Goal: Information Seeking & Learning: Check status

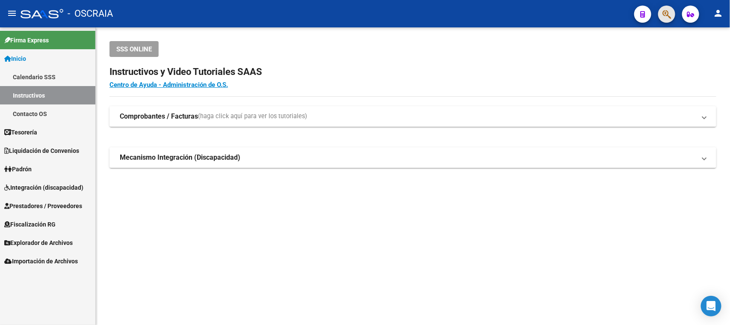
click at [673, 13] on button "button" at bounding box center [666, 14] width 17 height 17
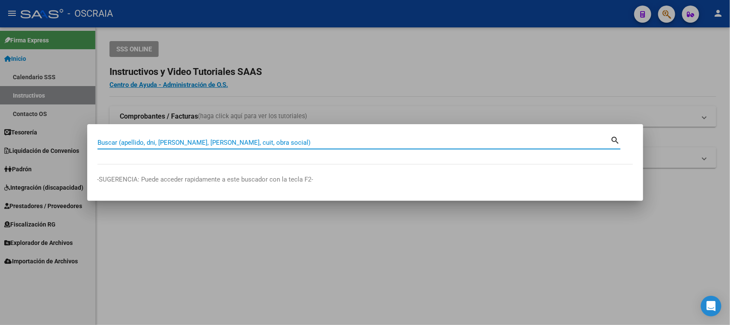
paste input "20220266568"
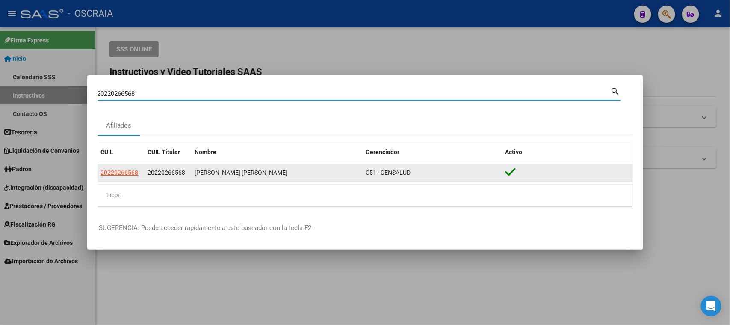
click at [119, 177] on datatable-body-cell "20220266568" at bounding box center [120, 172] width 47 height 17
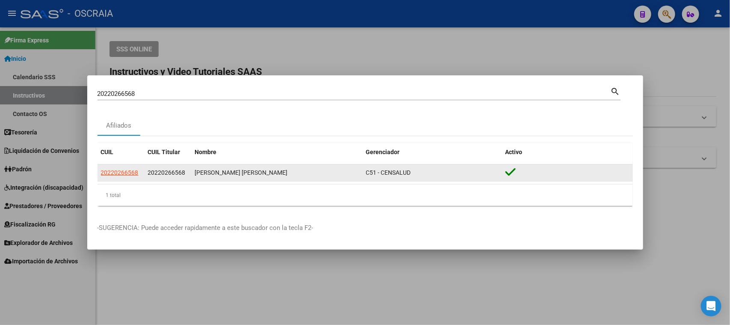
click at [117, 173] on span "20220266568" at bounding box center [120, 172] width 38 height 7
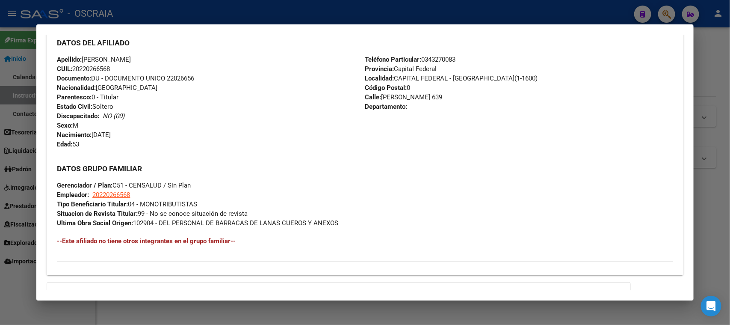
scroll to position [384, 0]
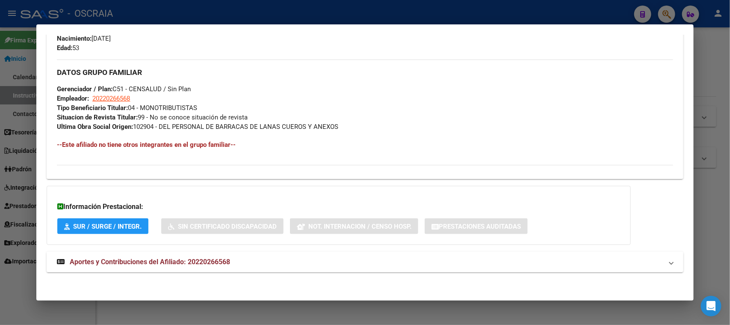
click at [214, 251] on mat-expansion-panel-header "Aportes y Contribuciones del Afiliado: 20220266568" at bounding box center [365, 261] width 636 height 21
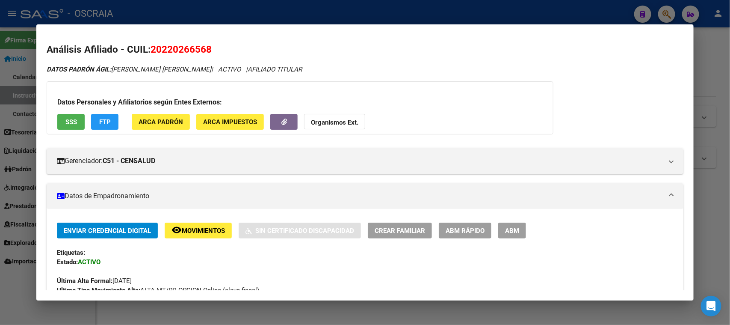
scroll to position [0, 0]
click at [218, 8] on div at bounding box center [365, 162] width 730 height 325
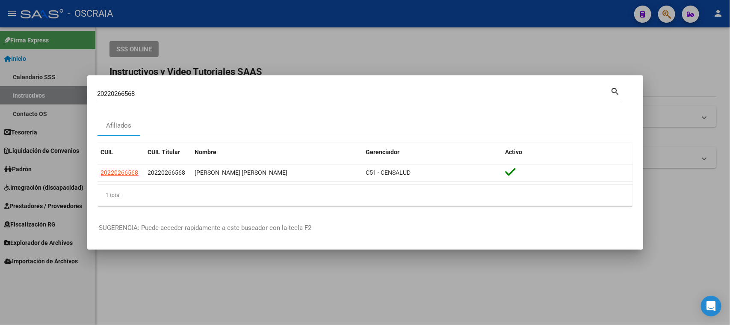
click at [182, 82] on mat-dialog-container "20220266568 Buscar (apellido, dni, cuil, nro traspaso, cuit, obra social) searc…" at bounding box center [365, 162] width 556 height 174
click at [177, 98] on div "20220266568 Buscar (apellido, dni, cuil, nro traspaso, cuit, obra social)" at bounding box center [353, 93] width 513 height 13
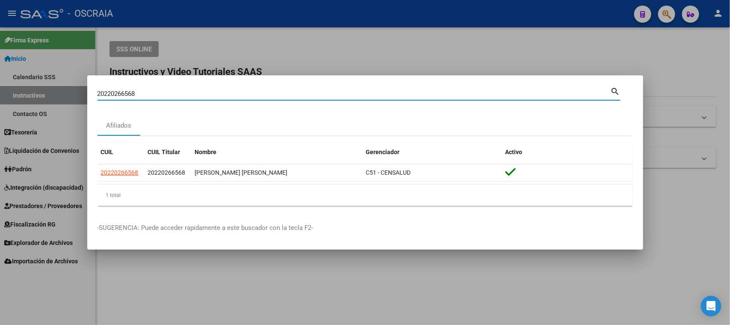
click at [173, 95] on input "20220266568" at bounding box center [353, 94] width 513 height 8
paste input "565965663"
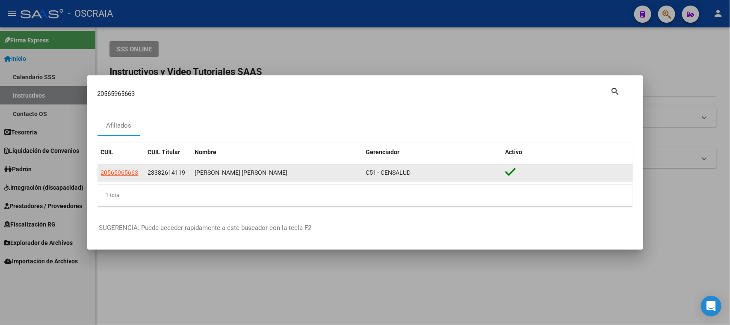
click at [160, 168] on div "23382614119" at bounding box center [168, 173] width 40 height 10
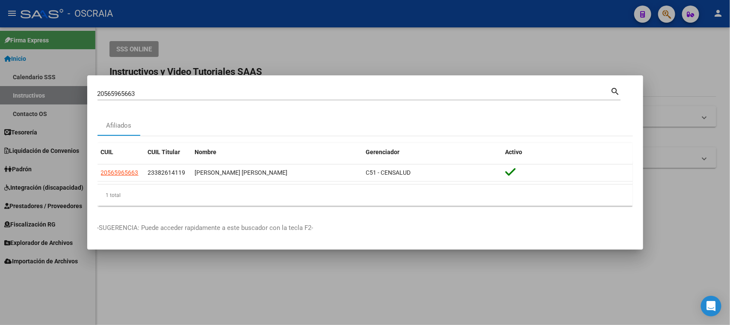
click at [149, 86] on div "20565965663 [PERSON_NAME] (apellido, dni, [PERSON_NAME], [PERSON_NAME], cuit, o…" at bounding box center [358, 93] width 523 height 15
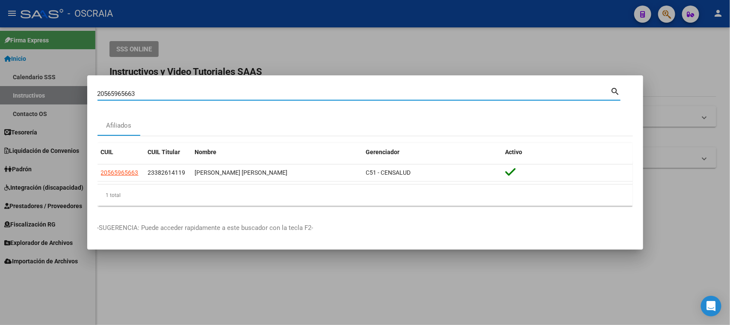
click at [250, 91] on input "20565965663" at bounding box center [353, 94] width 513 height 8
paste input "7229527717"
click at [235, 98] on div "27229527717 Buscar (apellido, dni, cuil, nro traspaso, cuit, obra social)" at bounding box center [353, 93] width 513 height 13
click at [230, 94] on input "27229527717" at bounding box center [353, 94] width 513 height 8
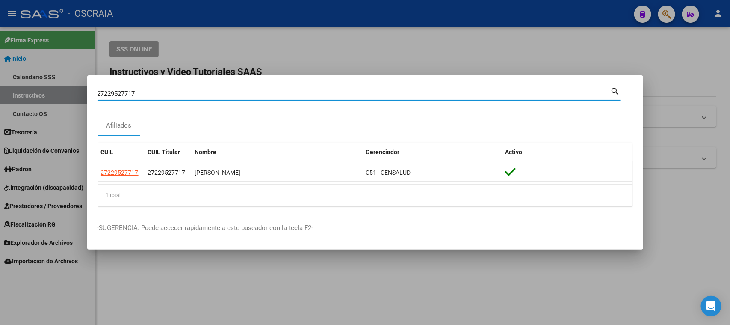
click at [229, 94] on input "27229527717" at bounding box center [353, 94] width 513 height 8
paste input "16981826"
click at [222, 90] on input "27216981826" at bounding box center [353, 94] width 513 height 8
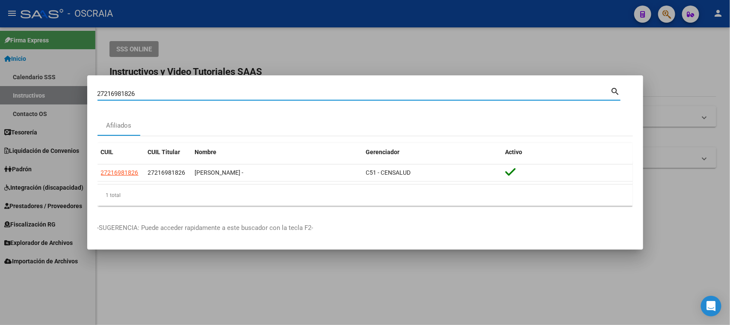
paste input "42238953"
click at [276, 91] on input "27242238953" at bounding box center [353, 94] width 513 height 8
paste input "422067847"
type input "27422067847"
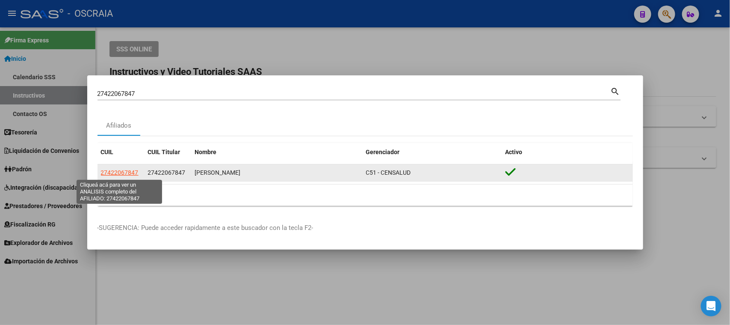
click at [128, 170] on span "27422067847" at bounding box center [120, 172] width 38 height 7
type textarea "27422067847"
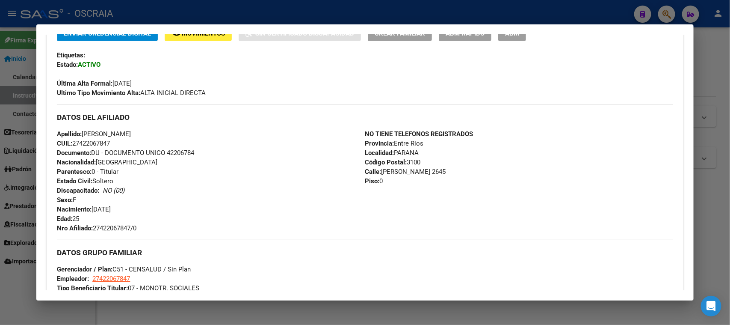
scroll to position [368, 0]
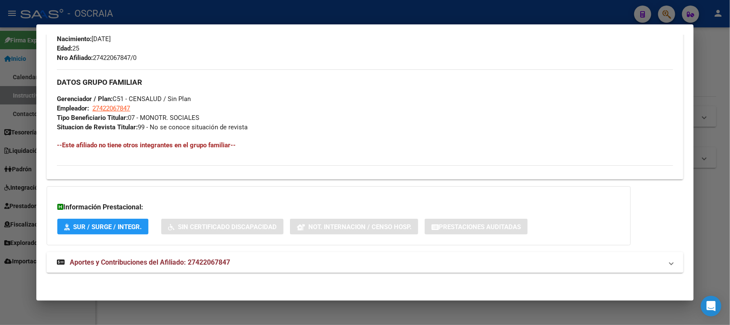
click at [237, 257] on mat-panel-title "Aportes y Contribuciones del Afiliado: 27422067847" at bounding box center [359, 262] width 605 height 10
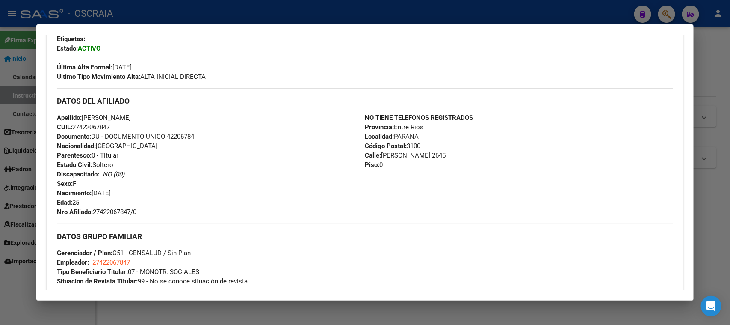
scroll to position [0, 0]
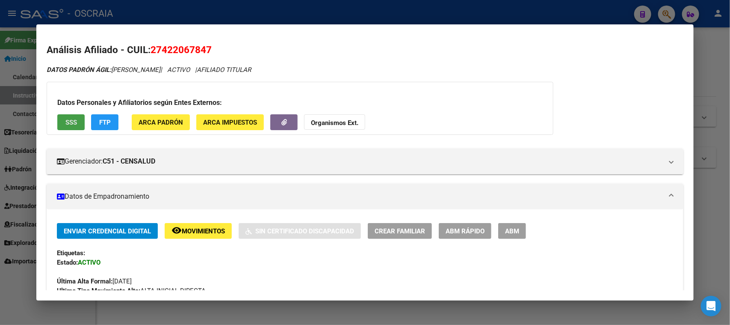
click at [83, 121] on button "SSS" at bounding box center [70, 122] width 27 height 16
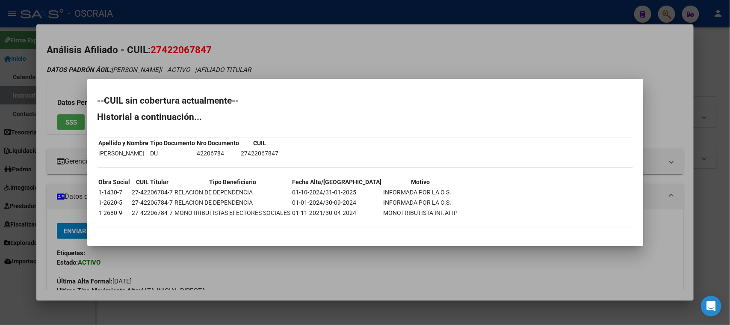
click at [114, 155] on td "VEGA NADIA CAROLINA" at bounding box center [123, 152] width 51 height 9
copy td "VEGA NADIA CAROLINA"
click at [181, 52] on div at bounding box center [365, 162] width 730 height 325
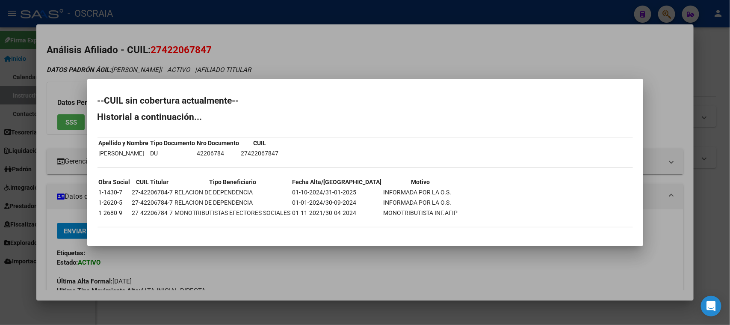
click at [179, 48] on span "27422067847" at bounding box center [181, 49] width 61 height 11
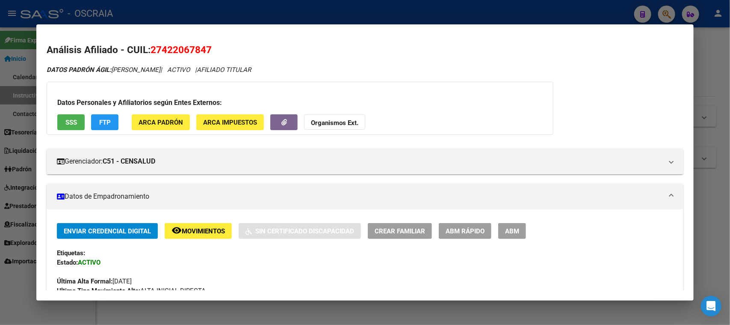
click at [179, 48] on span "27422067847" at bounding box center [181, 49] width 61 height 11
copy span "27422067847"
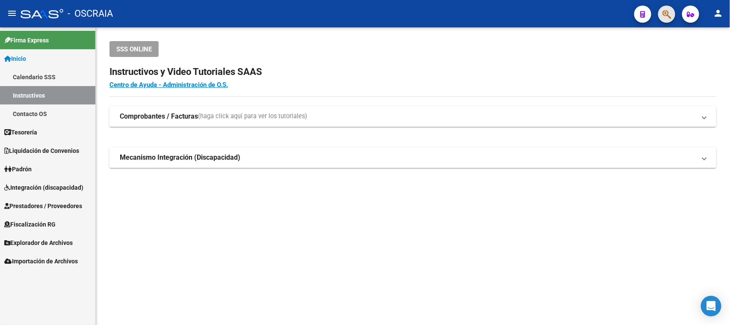
click at [667, 7] on span "button" at bounding box center [666, 15] width 9 height 18
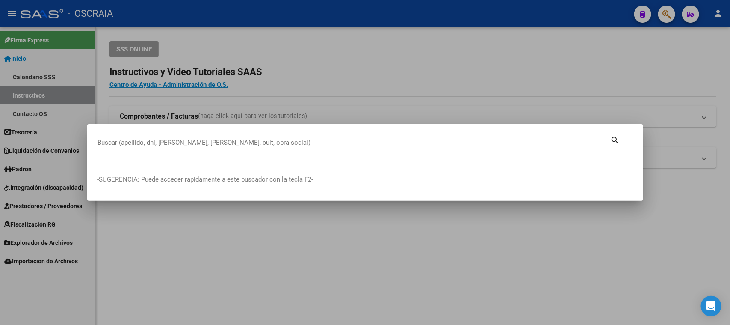
paste input "27180075319"
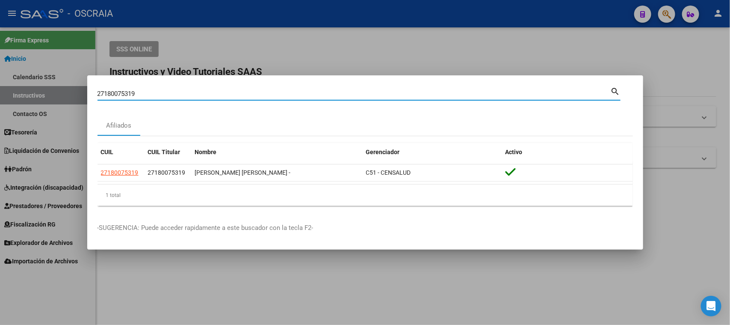
drag, startPoint x: 262, startPoint y: 93, endPoint x: 18, endPoint y: 142, distance: 248.6
click at [9, 138] on div "27180075319 Buscar (apellido, dni, cuil, nro traspaso, cuit, obra social) searc…" at bounding box center [365, 162] width 730 height 325
paste input "0208821645"
drag, startPoint x: 214, startPoint y: 93, endPoint x: 0, endPoint y: 78, distance: 214.8
click at [0, 78] on div "20208821645 Buscar (apellido, dni, cuil, nro traspaso, cuit, obra social) searc…" at bounding box center [365, 162] width 730 height 325
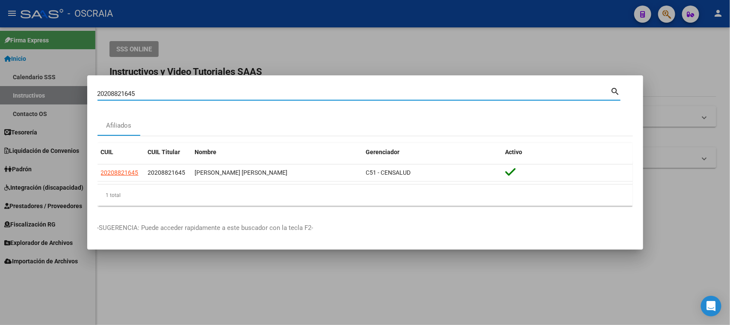
paste input "7260485119"
click at [223, 86] on div "27260485119 Buscar (apellido, dni, cuil, [PERSON_NAME], cuit, obra social) sear…" at bounding box center [358, 93] width 523 height 15
drag, startPoint x: 223, startPoint y: 94, endPoint x: 0, endPoint y: 105, distance: 223.5
click at [0, 105] on div "27260485119 Buscar (apellido, dni, cuil, nro traspaso, cuit, obra social) searc…" at bounding box center [365, 162] width 730 height 325
paste input "0208821645"
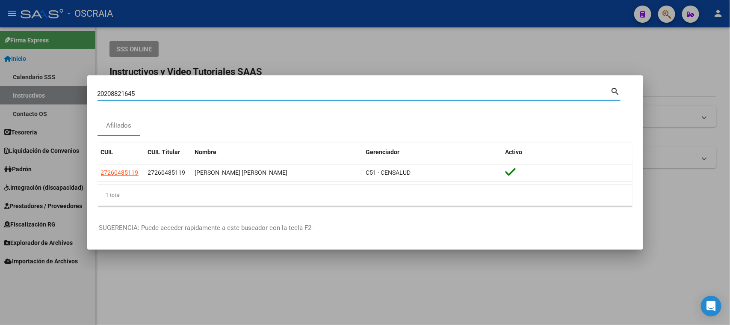
type input "20208821645"
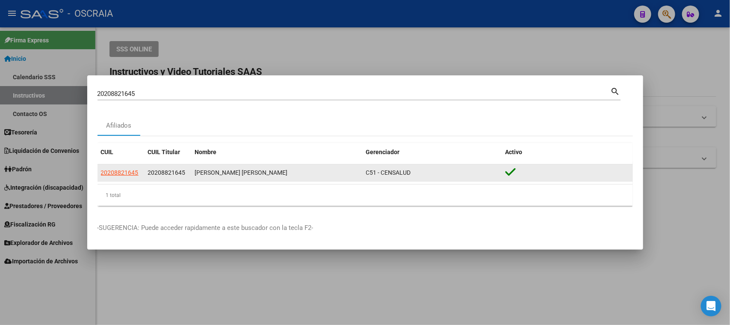
click at [128, 178] on datatable-body-cell "20208821645" at bounding box center [120, 172] width 47 height 17
click at [126, 174] on span "20208821645" at bounding box center [120, 172] width 38 height 7
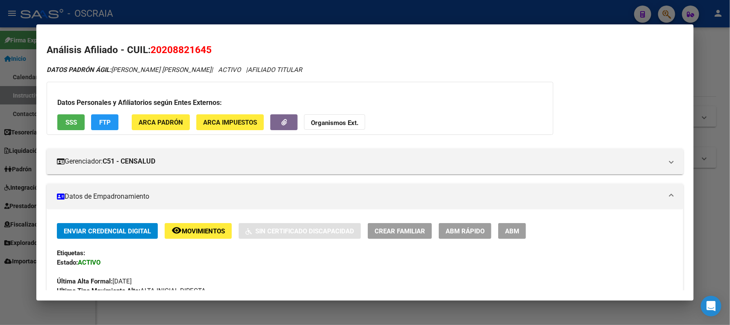
click at [71, 118] on span "SSS" at bounding box center [71, 122] width 12 height 8
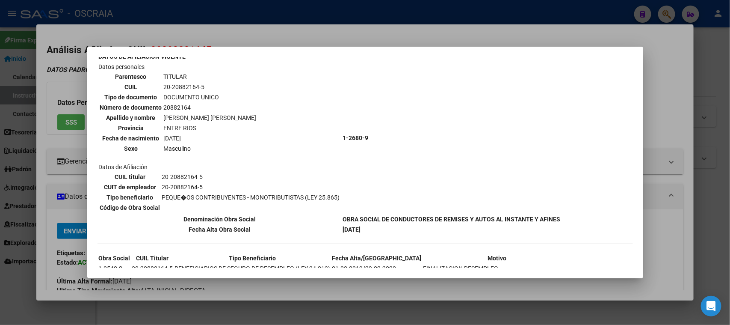
scroll to position [53, 0]
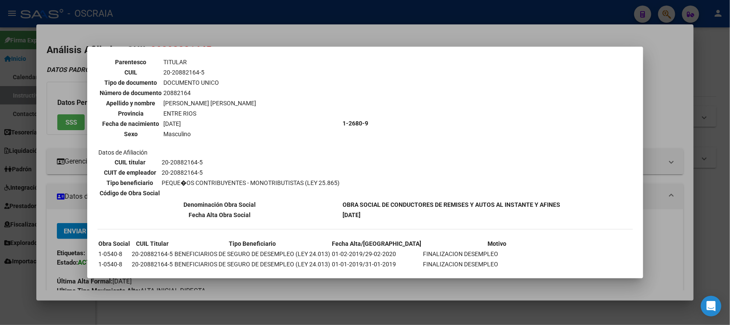
click at [267, 24] on div at bounding box center [365, 162] width 730 height 325
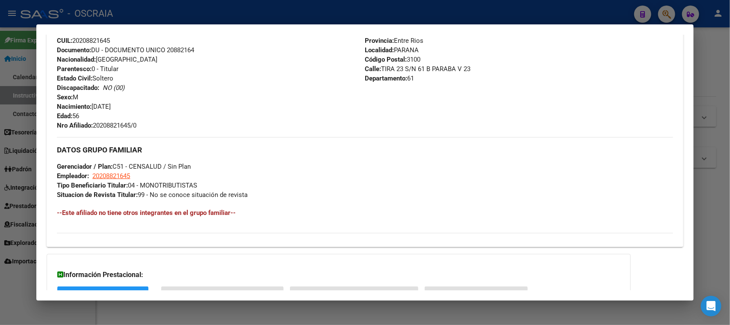
scroll to position [368, 0]
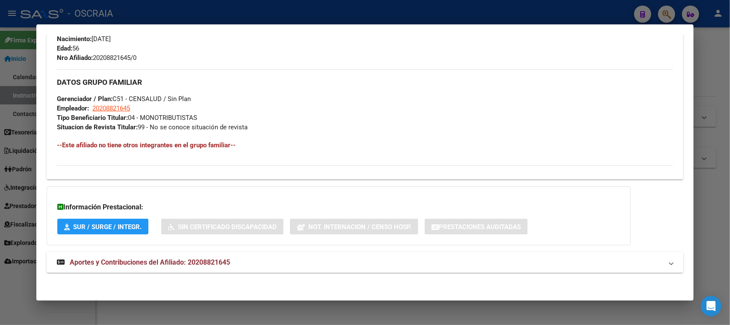
click at [227, 254] on mat-expansion-panel-header "Aportes y Contribuciones del Afiliado: 20208821645" at bounding box center [365, 262] width 636 height 21
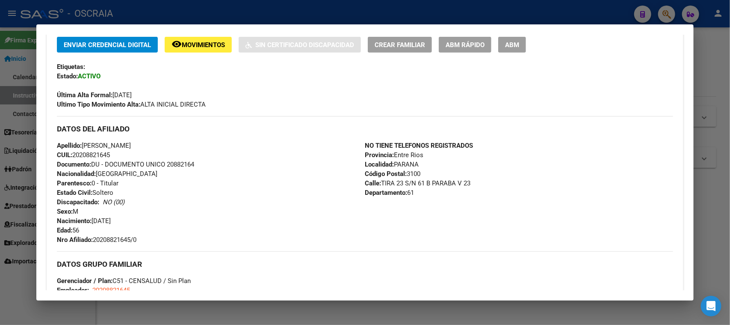
scroll to position [107, 0]
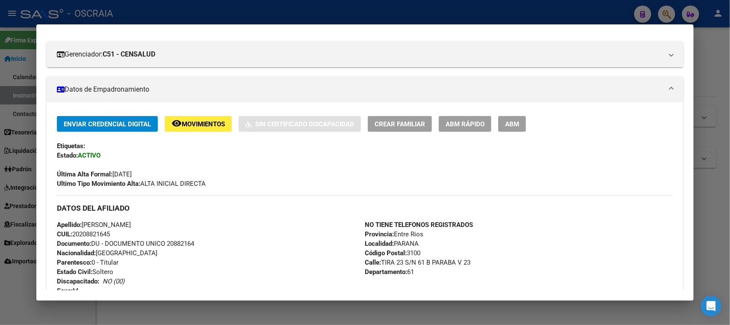
click at [514, 124] on span "ABM" at bounding box center [512, 124] width 14 height 8
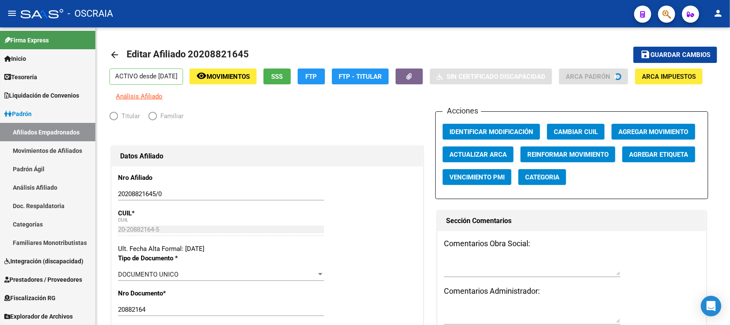
radio input "true"
type input "20-20882164-5"
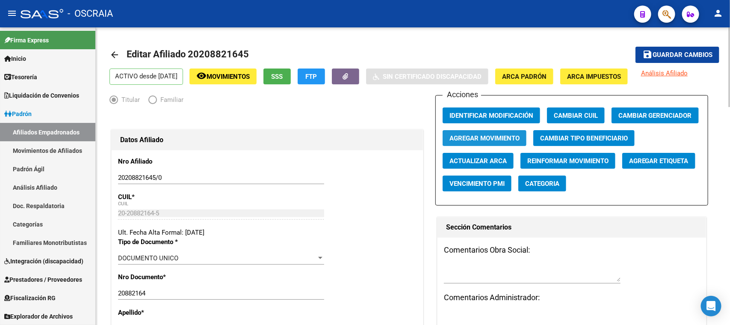
click at [486, 138] on span "Agregar Movimiento" at bounding box center [484, 138] width 70 height 8
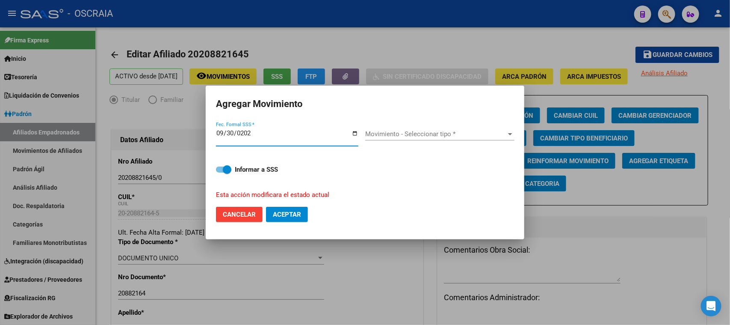
type input "[DATE]"
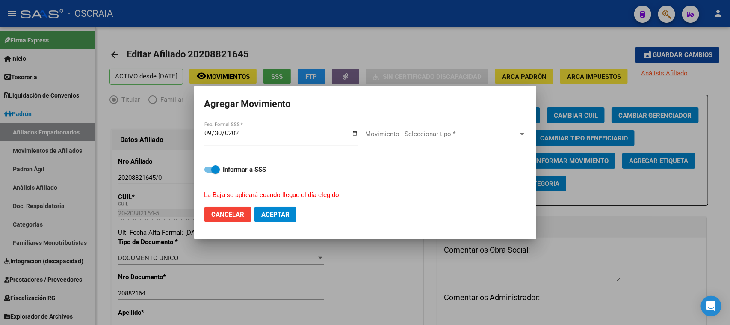
click at [479, 128] on div "Movimiento - Seleccionar tipo * Movimiento - Seleccionar tipo *" at bounding box center [445, 133] width 161 height 13
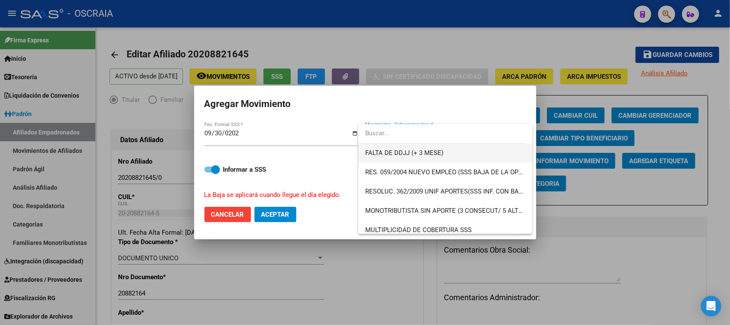
scroll to position [267, 0]
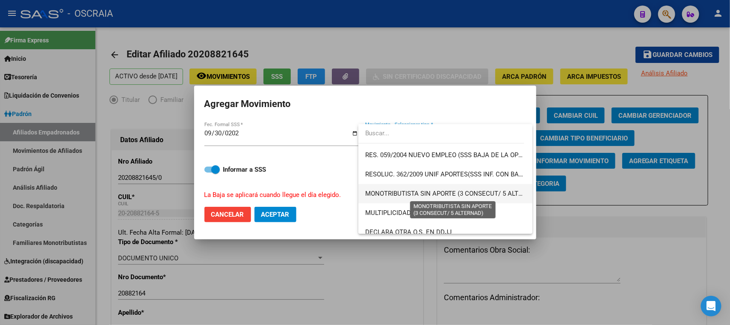
click at [455, 193] on span "MONOTRIBUTISTA SIN APORTE (3 CONSECUT/ 5 ALTERNAD)" at bounding box center [453, 193] width 176 height 8
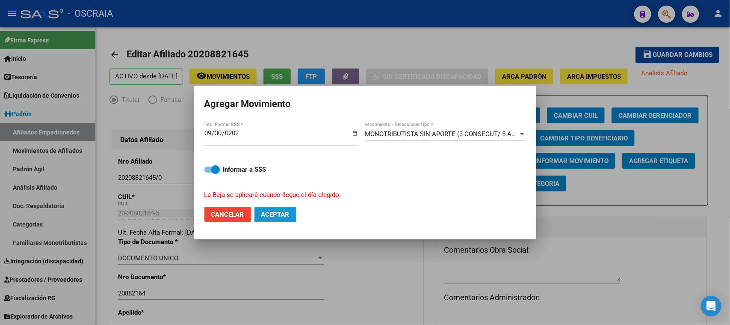
click at [269, 213] on span "Aceptar" at bounding box center [275, 214] width 28 height 8
checkbox input "false"
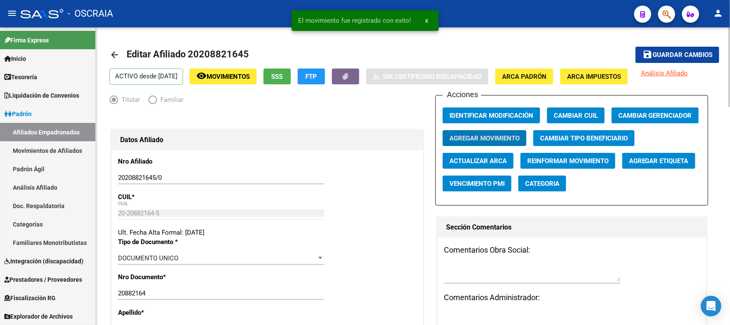
click at [211, 52] on span "Editar Afiliado 20208821645" at bounding box center [188, 54] width 122 height 11
copy h1 "20208821645"
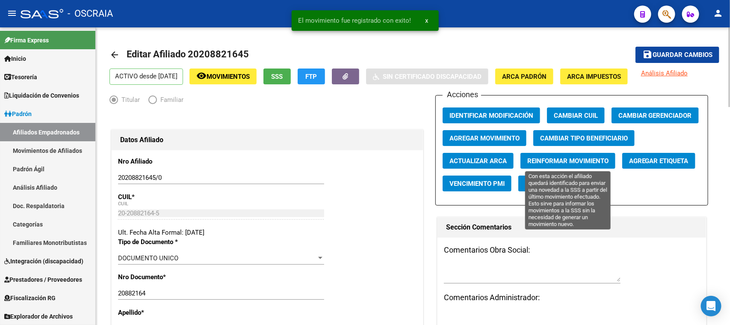
click at [597, 163] on span "Reinformar Movimiento" at bounding box center [567, 161] width 81 height 8
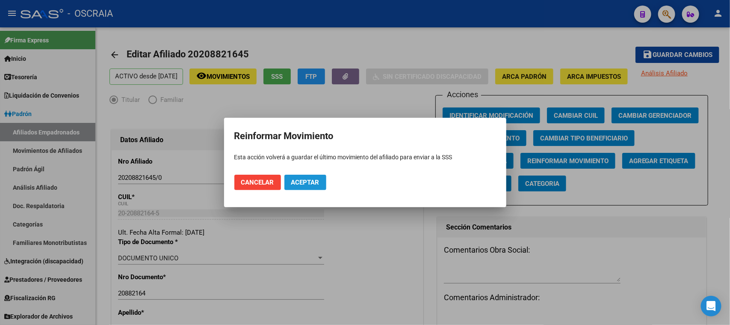
click at [308, 180] on span "Aceptar" at bounding box center [305, 182] width 28 height 8
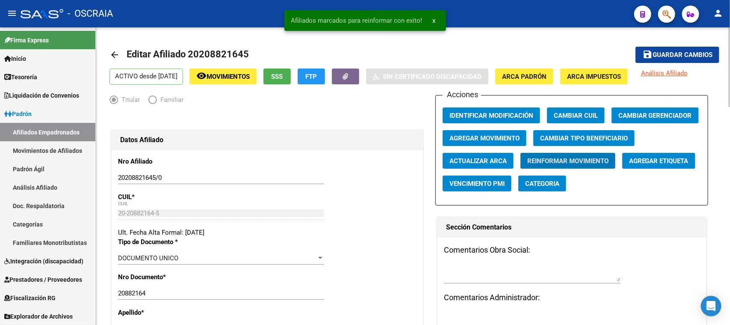
click at [121, 174] on input "20208821645/0" at bounding box center [221, 178] width 206 height 8
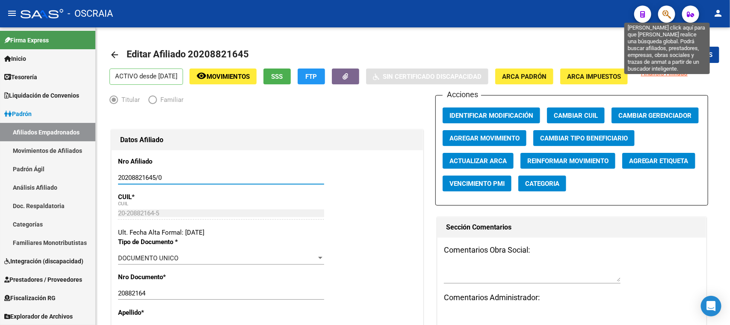
click at [668, 11] on icon "button" at bounding box center [666, 14] width 9 height 10
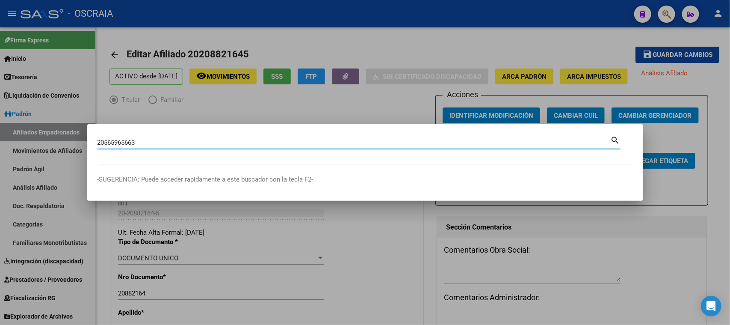
type input "20565965663"
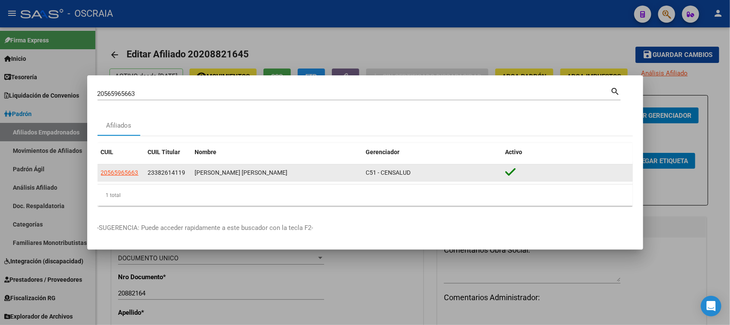
click at [127, 177] on datatable-body-cell "20565965663" at bounding box center [120, 172] width 47 height 17
click at [130, 169] on span "20565965663" at bounding box center [120, 172] width 38 height 7
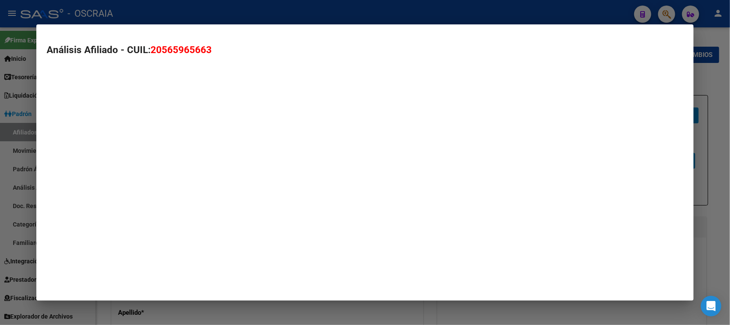
type textarea "20565965663"
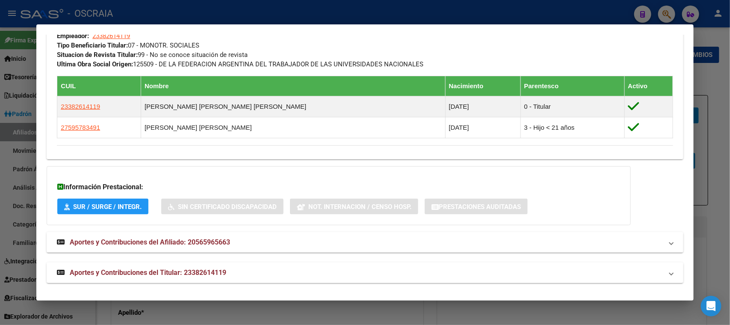
scroll to position [450, 0]
click at [228, 262] on mat-expansion-panel-header "Aportes y Contribuciones del Titular: 23382614119" at bounding box center [365, 272] width 636 height 21
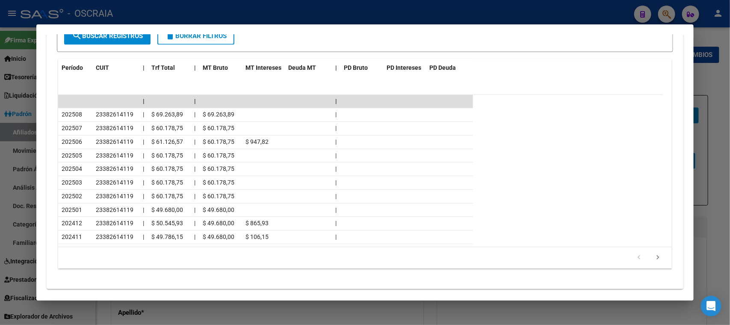
scroll to position [832, 0]
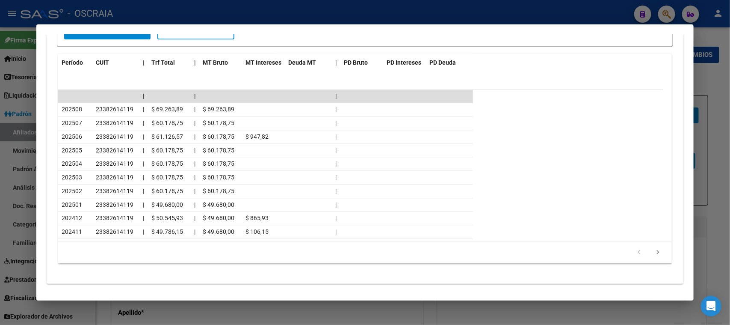
click at [338, 14] on div at bounding box center [365, 162] width 730 height 325
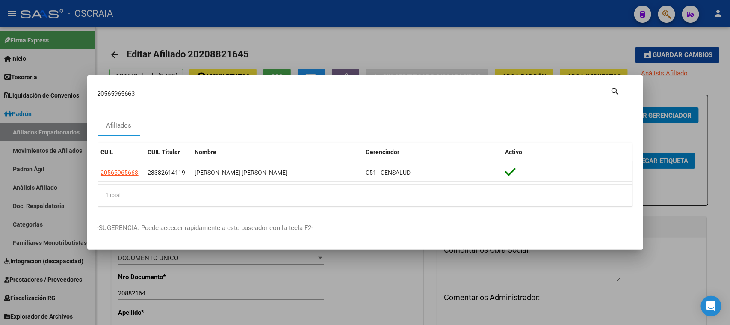
click at [176, 86] on div "20565965663 [PERSON_NAME] (apellido, dni, [PERSON_NAME], [PERSON_NAME], cuit, o…" at bounding box center [358, 93] width 523 height 15
click at [184, 99] on div "20565965663 [PERSON_NAME] (apellido, dni, [PERSON_NAME], [PERSON_NAME], cuit, o…" at bounding box center [353, 93] width 513 height 13
drag, startPoint x: 184, startPoint y: 99, endPoint x: 180, endPoint y: 97, distance: 4.8
click at [182, 99] on div "20565965663 [PERSON_NAME] (apellido, dni, [PERSON_NAME], [PERSON_NAME], cuit, o…" at bounding box center [353, 93] width 513 height 13
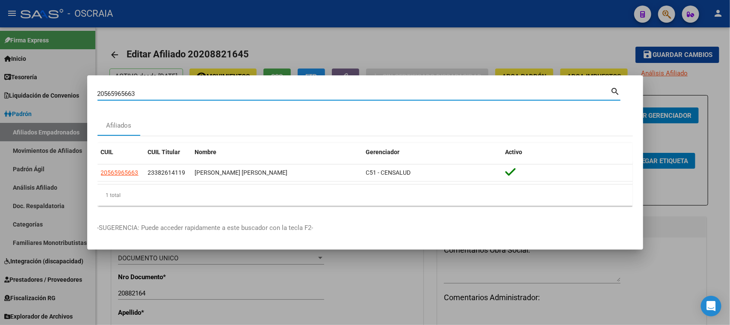
click at [179, 95] on input "20565965663" at bounding box center [353, 94] width 513 height 8
paste input "2645498"
type input "22645498"
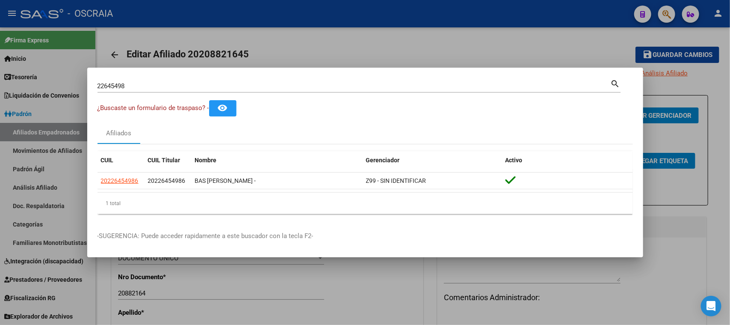
click at [86, 183] on div at bounding box center [365, 162] width 730 height 325
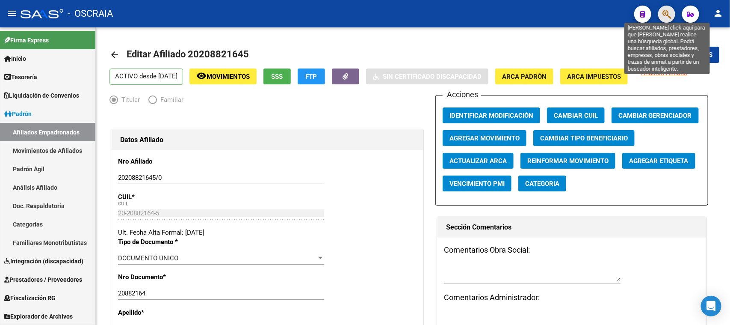
click at [670, 14] on icon "button" at bounding box center [666, 14] width 9 height 10
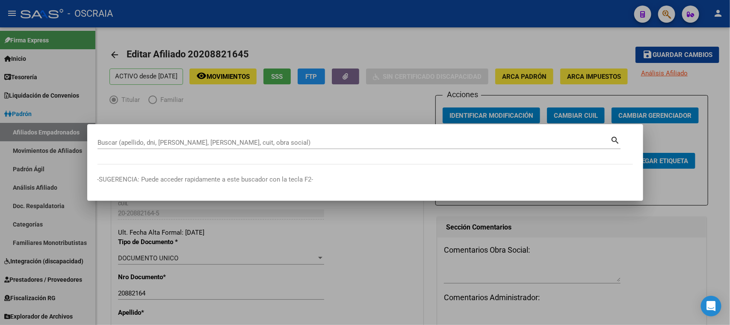
paste input "22645498"
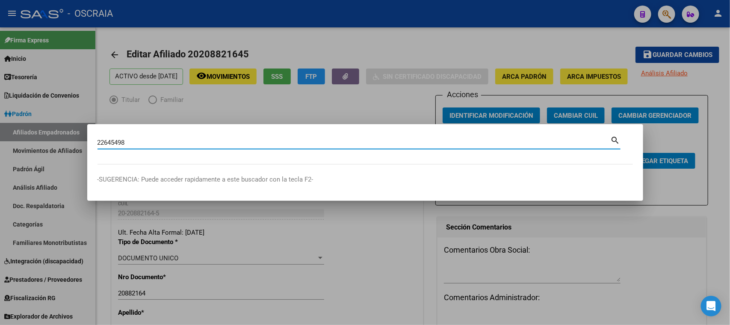
type input "22645498"
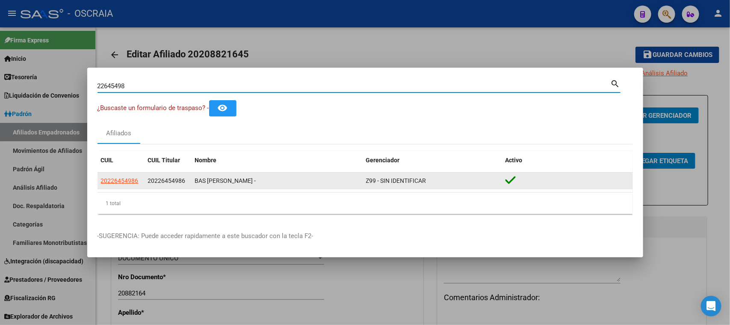
click at [115, 174] on datatable-body-cell "20226454986" at bounding box center [120, 180] width 47 height 17
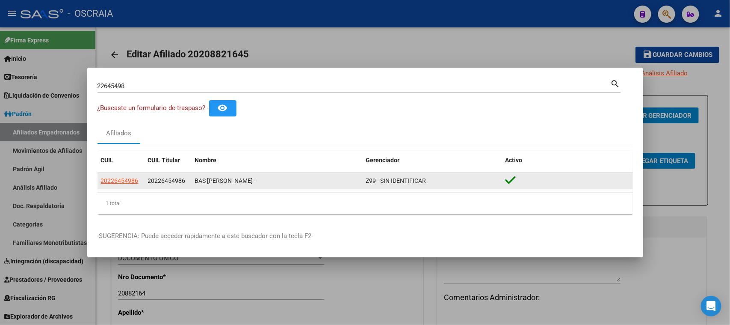
click at [116, 186] on datatable-body-cell "20226454986" at bounding box center [120, 180] width 47 height 17
click at [116, 183] on span "20226454986" at bounding box center [120, 180] width 38 height 7
type textarea "20226454986"
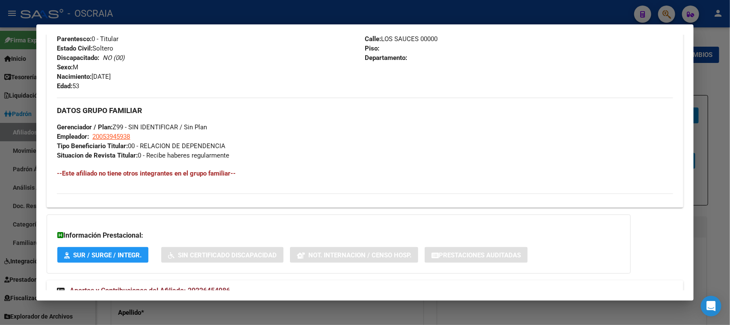
scroll to position [375, 0]
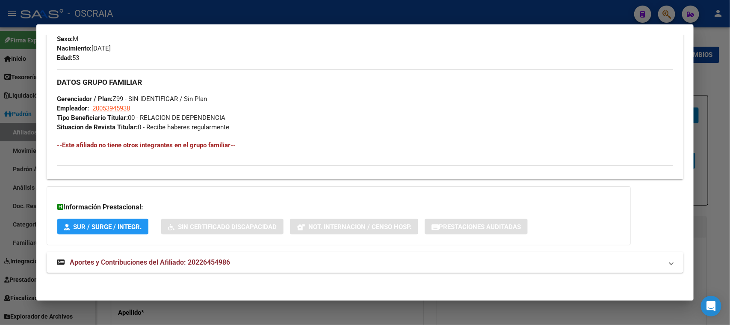
click at [205, 252] on mat-expansion-panel-header "Aportes y Contribuciones del Afiliado: 20226454986" at bounding box center [365, 262] width 636 height 21
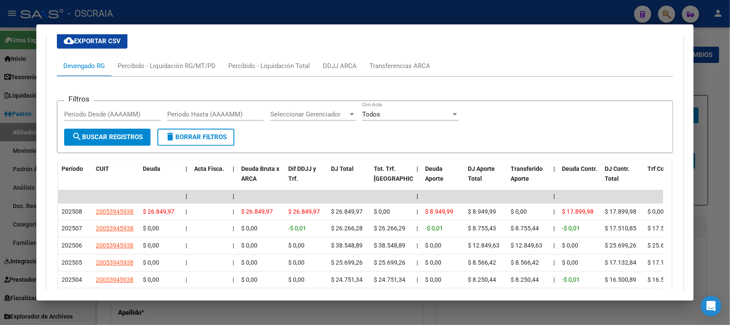
scroll to position [749, 0]
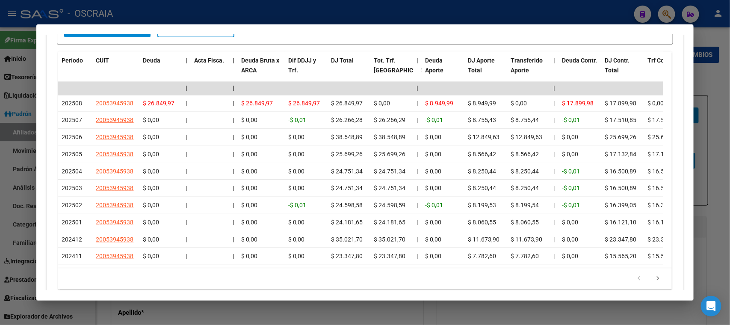
click at [262, 18] on div at bounding box center [365, 162] width 730 height 325
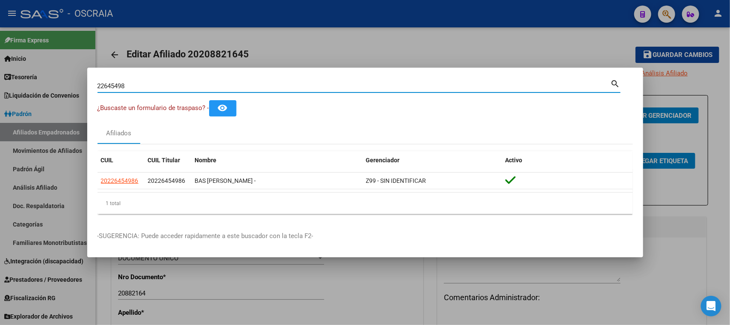
drag, startPoint x: 207, startPoint y: 84, endPoint x: 0, endPoint y: 74, distance: 206.8
click at [0, 74] on div "22645498 Buscar (apellido, dni, cuil, nro traspaso, cuit, obra social) search ¿…" at bounding box center [365, 162] width 730 height 325
type input "43907649"
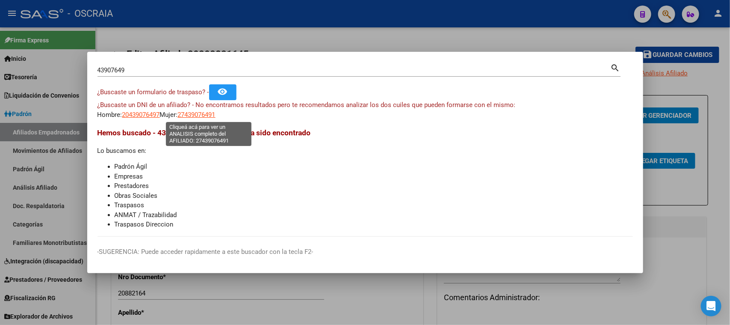
click at [204, 116] on span "27439076491" at bounding box center [197, 115] width 38 height 8
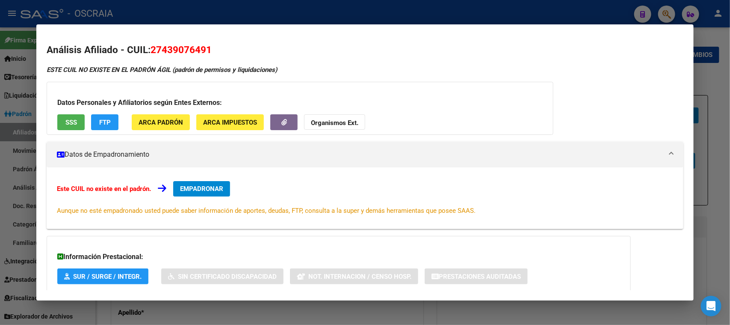
click at [171, 17] on div at bounding box center [365, 162] width 730 height 325
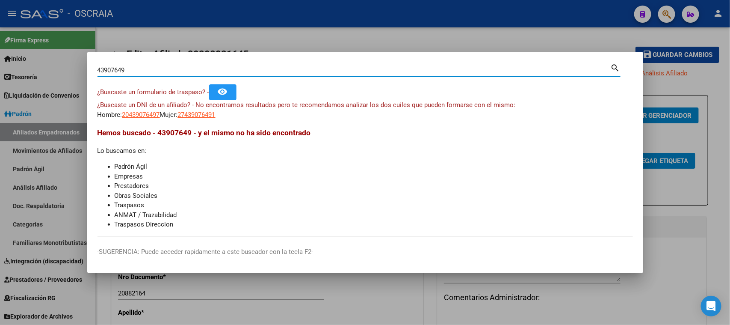
click at [197, 71] on input "43907649" at bounding box center [353, 70] width 513 height 8
click at [142, 118] on span "20439076497" at bounding box center [141, 115] width 38 height 8
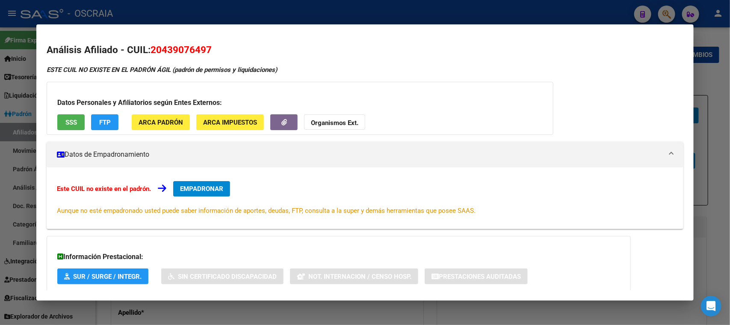
click at [227, 19] on div at bounding box center [365, 162] width 730 height 325
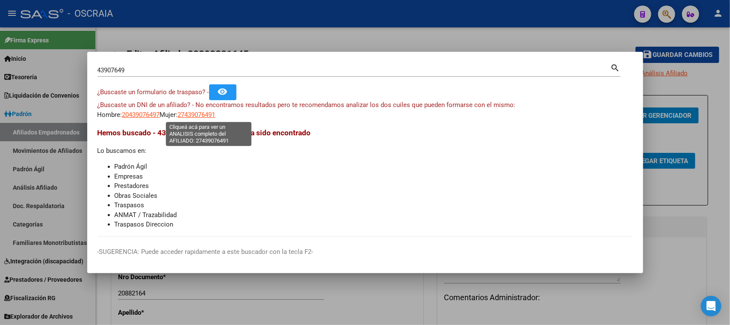
click at [203, 114] on span "27439076491" at bounding box center [197, 115] width 38 height 8
type textarea "27439076491"
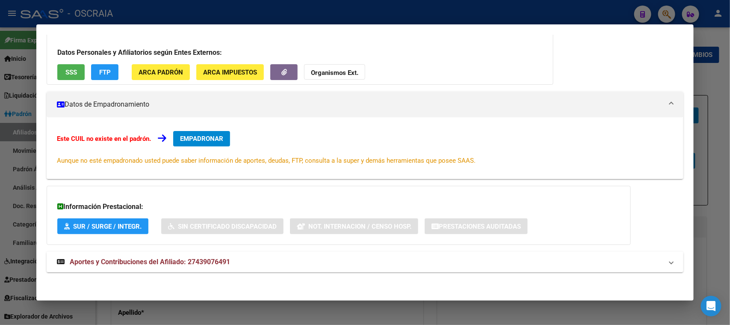
click at [133, 259] on span "Aportes y Contribuciones del Afiliado: 27439076491" at bounding box center [150, 261] width 160 height 8
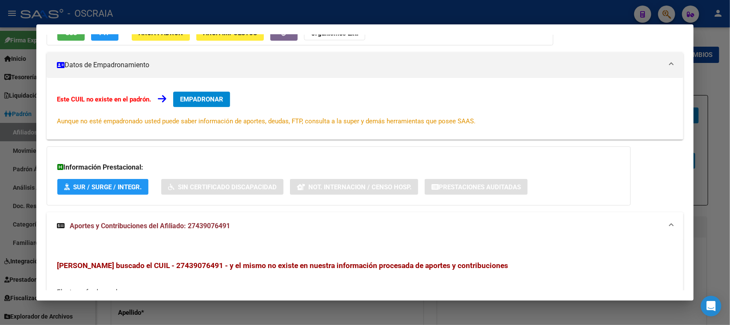
scroll to position [0, 0]
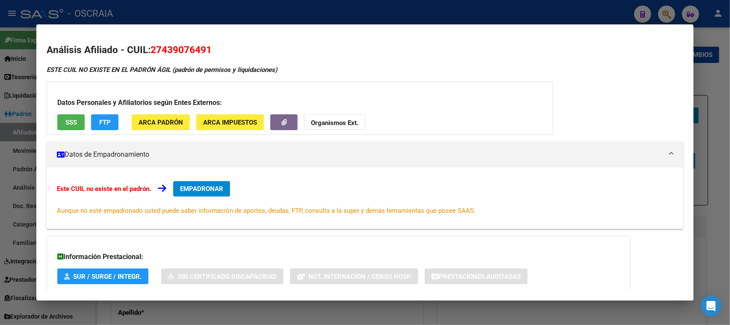
click at [191, 3] on div at bounding box center [365, 162] width 730 height 325
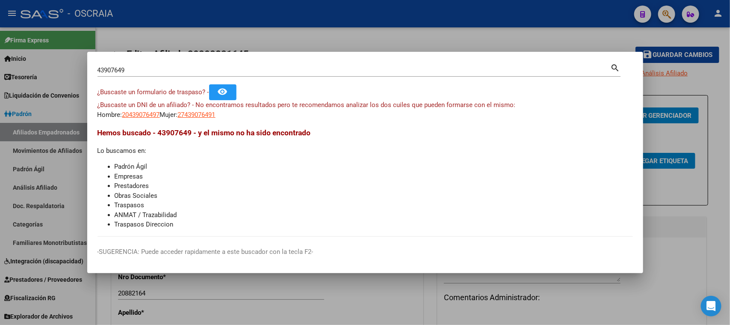
click at [100, 68] on input "43907649" at bounding box center [353, 70] width 513 height 8
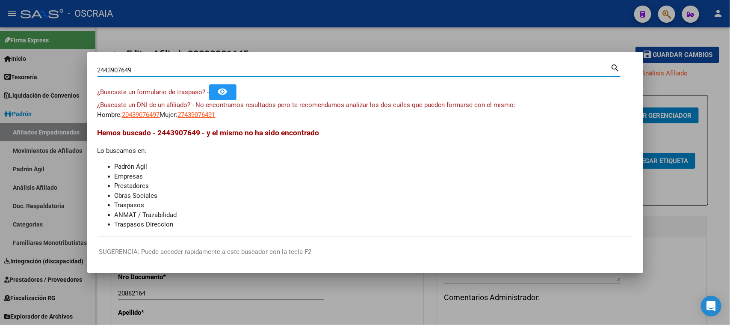
click at [145, 68] on input "2443907649" at bounding box center [353, 70] width 513 height 8
type input "24439076492"
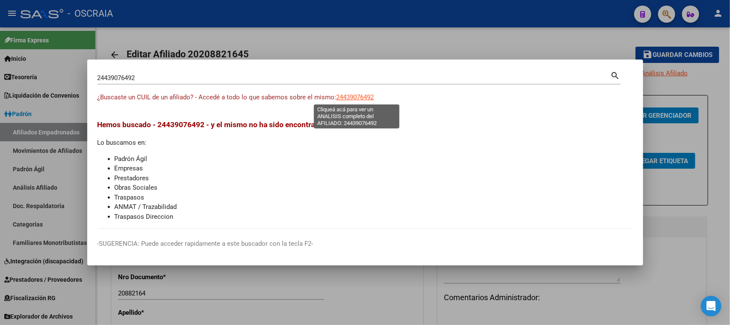
click at [363, 99] on span "24439076492" at bounding box center [355, 97] width 38 height 8
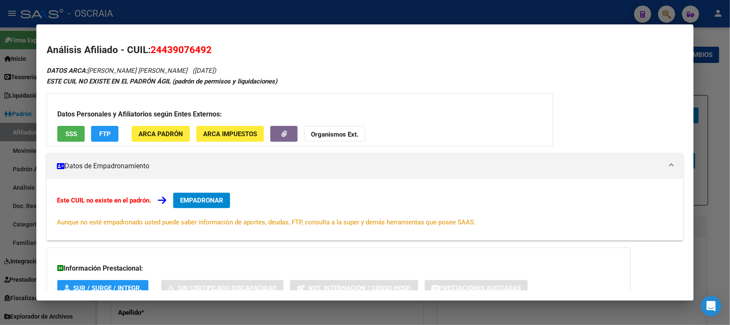
click at [195, 50] on span "24439076492" at bounding box center [181, 49] width 61 height 11
copy span "24439076492"
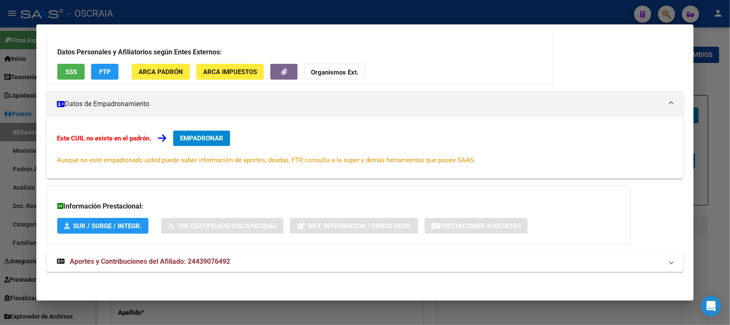
click at [232, 262] on mat-panel-title "Aportes y Contribuciones del Afiliado: 24439076492" at bounding box center [359, 261] width 605 height 10
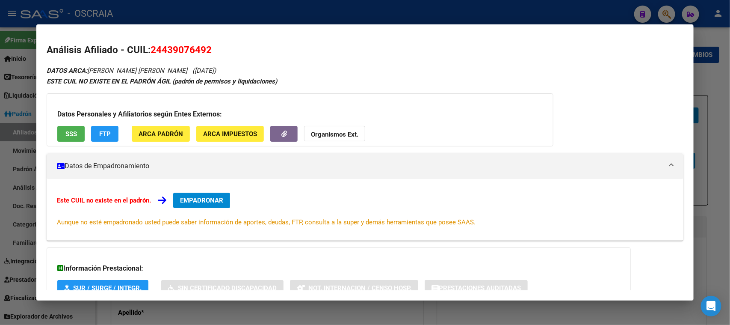
click at [76, 136] on span "SSS" at bounding box center [71, 134] width 12 height 8
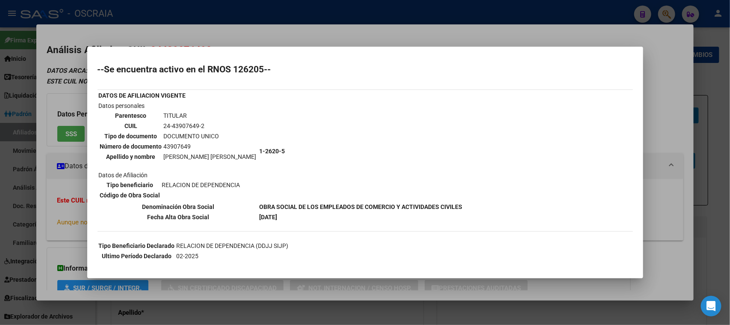
scroll to position [23, 0]
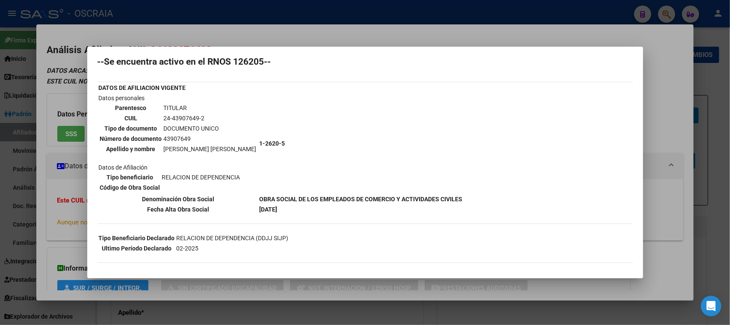
click at [190, 117] on td "24-43907649-2" at bounding box center [210, 117] width 94 height 9
copy tbody "24-43907649-2"
click at [191, 29] on div at bounding box center [365, 162] width 730 height 325
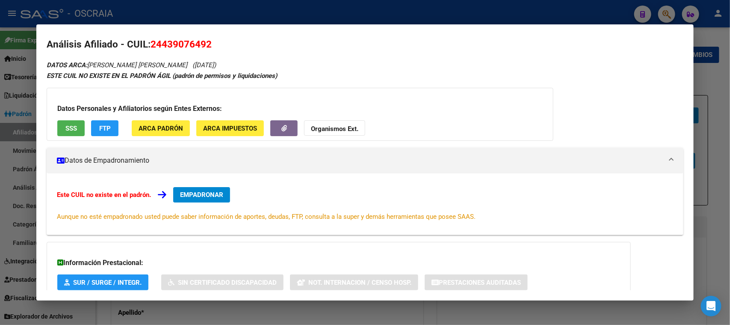
scroll to position [0, 0]
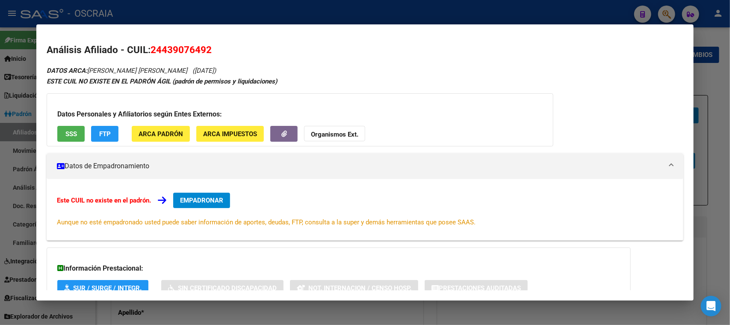
click at [207, 18] on div at bounding box center [365, 162] width 730 height 325
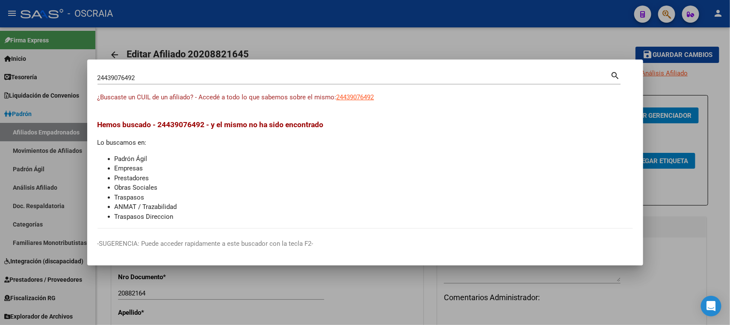
click at [169, 73] on div "24439076492 Buscar (apellido, dni, cuil, [PERSON_NAME], cuit, obra social)" at bounding box center [353, 77] width 513 height 13
click at [346, 91] on div "24439076492 Buscar (apellido, dni, [PERSON_NAME], [PERSON_NAME], cuit, obra soc…" at bounding box center [358, 81] width 523 height 23
click at [347, 93] on span "24439076492" at bounding box center [355, 97] width 38 height 8
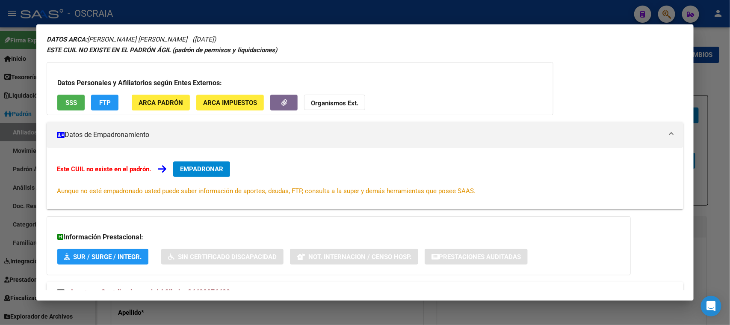
scroll to position [43, 0]
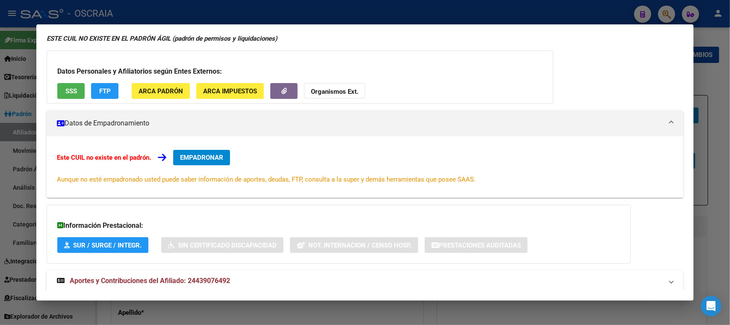
click at [203, 276] on span "Aportes y Contribuciones del Afiliado: 24439076492" at bounding box center [150, 280] width 160 height 8
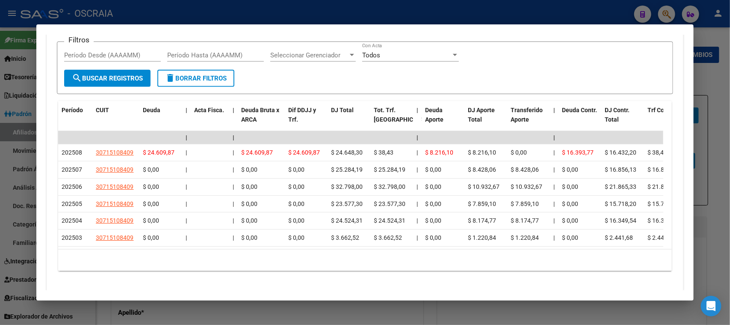
scroll to position [414, 0]
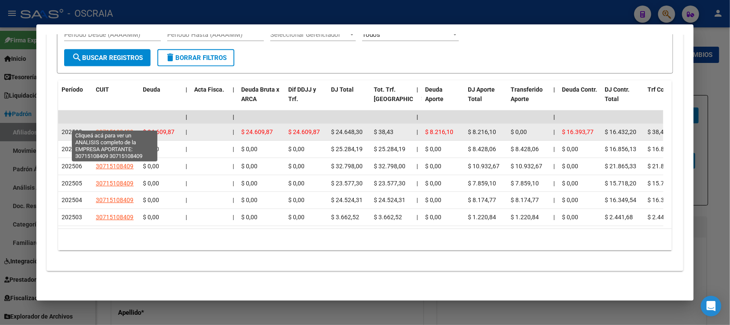
click at [120, 128] on span "30715108409" at bounding box center [115, 131] width 38 height 7
type textarea "30715108409"
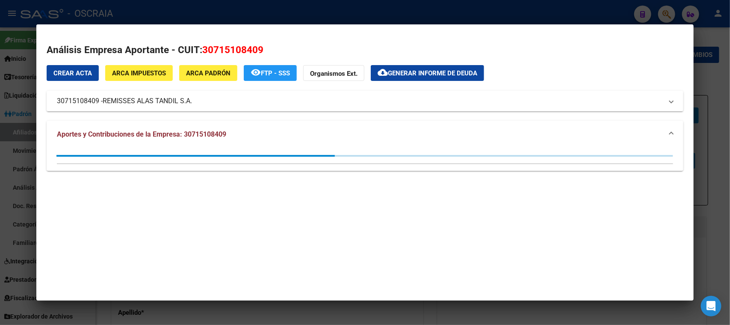
click at [159, 12] on div at bounding box center [365, 162] width 730 height 325
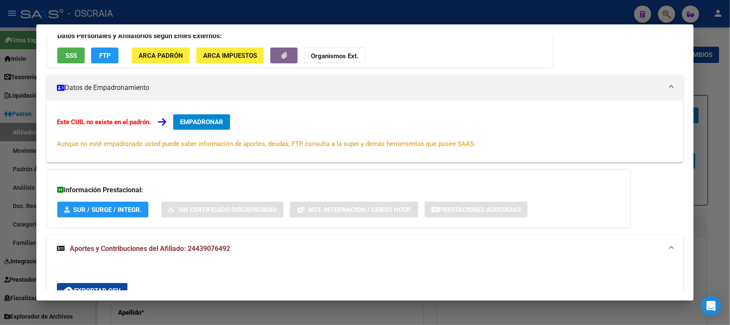
scroll to position [0, 0]
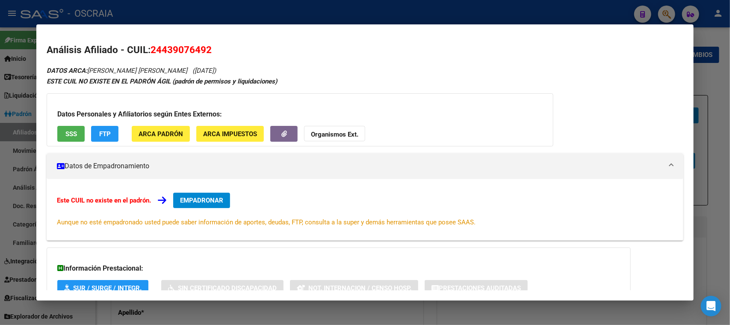
click at [195, 49] on span "24439076492" at bounding box center [181, 49] width 61 height 11
copy span "24439076492"
click at [214, 9] on div at bounding box center [365, 162] width 730 height 325
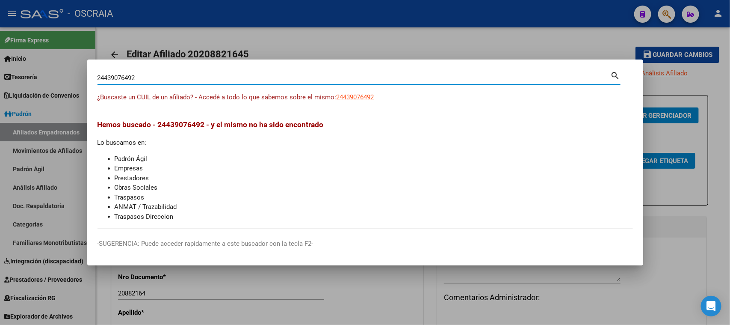
drag, startPoint x: 143, startPoint y: 77, endPoint x: 0, endPoint y: 47, distance: 146.3
click at [0, 60] on div "24439076492 Buscar (apellido, dni, cuil, nro traspaso, cuit, obra social) searc…" at bounding box center [365, 162] width 730 height 325
paste input "43671265"
type input "43671265"
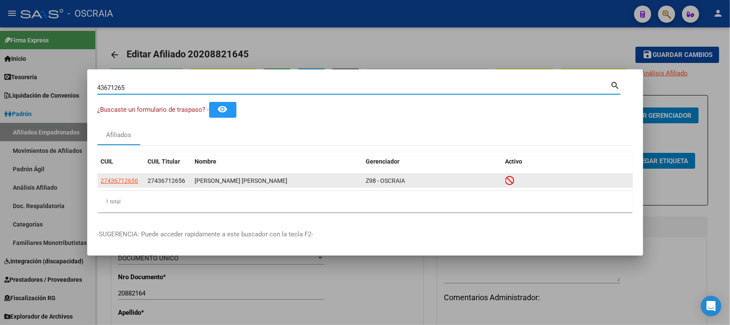
click at [112, 183] on span "27436712656" at bounding box center [120, 180] width 38 height 7
type textarea "27436712656"
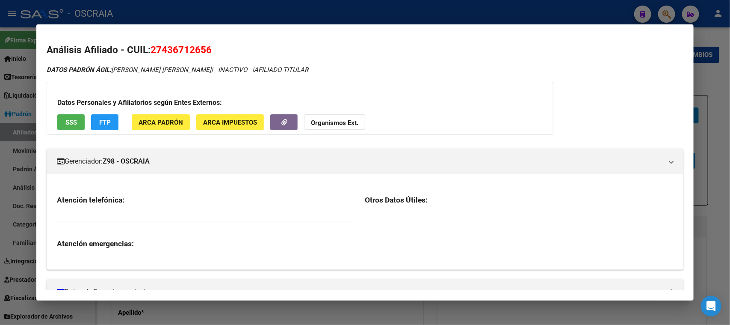
click at [169, 48] on span "27436712656" at bounding box center [181, 49] width 61 height 11
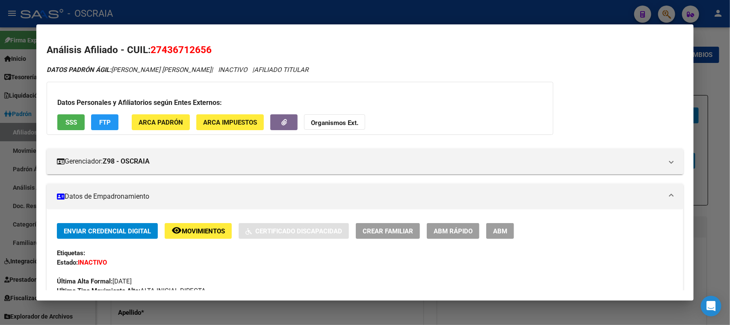
copy span "27436712656"
drag, startPoint x: 114, startPoint y: 69, endPoint x: 210, endPoint y: 61, distance: 96.1
copy span "[PERSON_NAME] [PERSON_NAME]"
click at [73, 123] on span "SSS" at bounding box center [71, 122] width 12 height 8
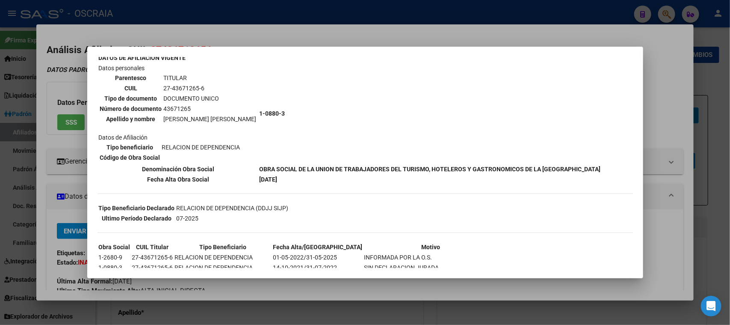
scroll to position [102, 0]
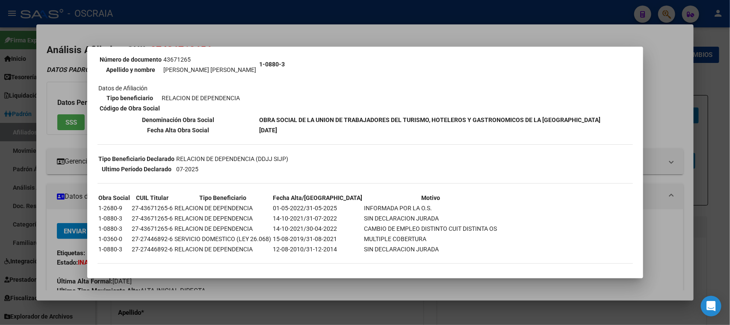
click at [261, 39] on div at bounding box center [365, 162] width 730 height 325
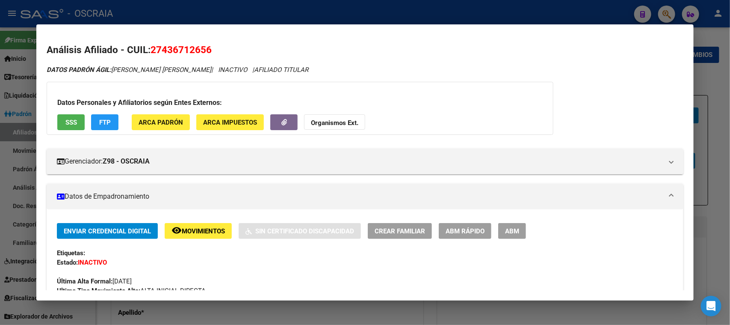
click at [181, 43] on h2 "Análisis Afiliado - CUIL: 27436712656" at bounding box center [365, 50] width 636 height 15
copy span "27436712656"
click at [302, 20] on div at bounding box center [365, 162] width 730 height 325
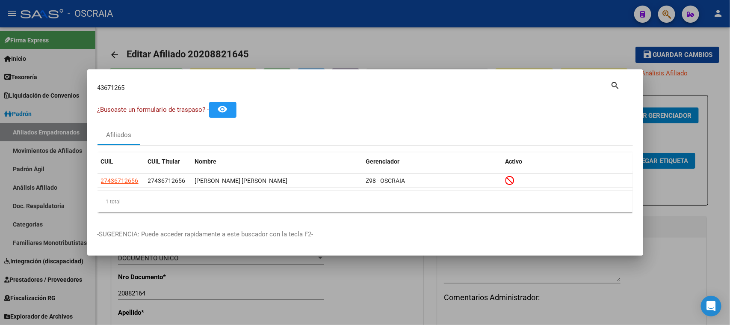
click at [166, 93] on div "43671265 Buscar (apellido, dni, cuil, [PERSON_NAME], cuit, obra social)" at bounding box center [353, 87] width 513 height 13
click at [166, 92] on div "43671265 Buscar (apellido, dni, cuil, [PERSON_NAME], cuit, obra social)" at bounding box center [353, 87] width 513 height 13
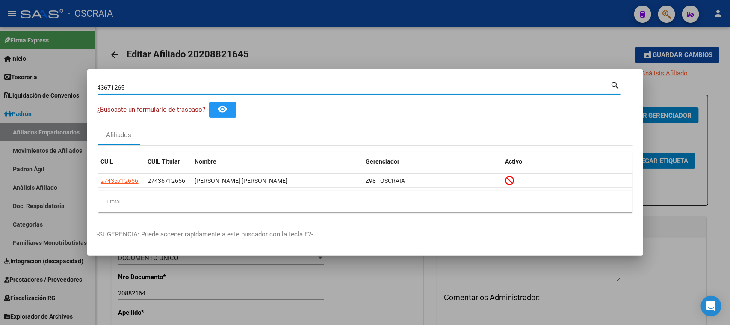
drag, startPoint x: 165, startPoint y: 88, endPoint x: 1, endPoint y: 62, distance: 165.8
click at [0, 77] on div "43671265 Buscar (apellido, dni, cuil, nro traspaso, cuit, obra social) search ¿…" at bounding box center [365, 162] width 730 height 325
type input "27487142595"
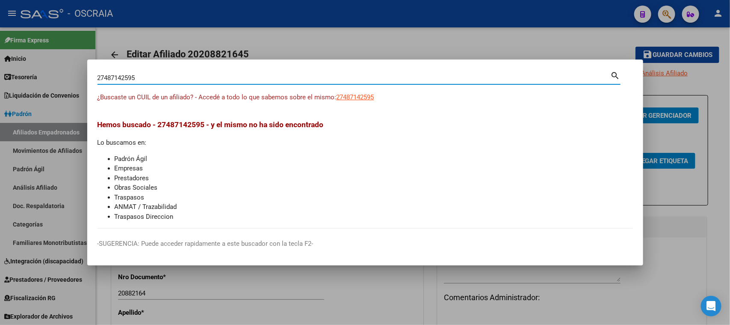
click at [368, 100] on span "27487142595" at bounding box center [355, 97] width 38 height 8
type textarea "27487142595"
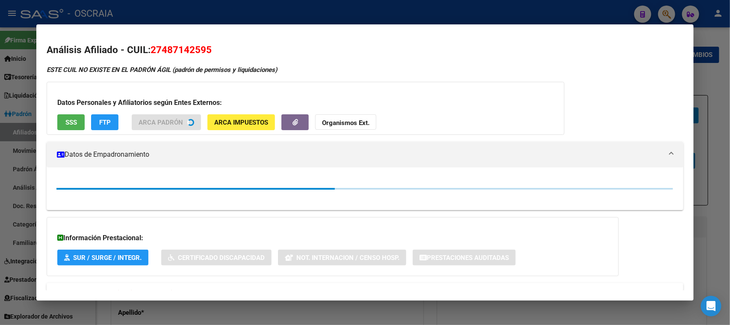
click at [192, 49] on span "27487142595" at bounding box center [181, 49] width 61 height 11
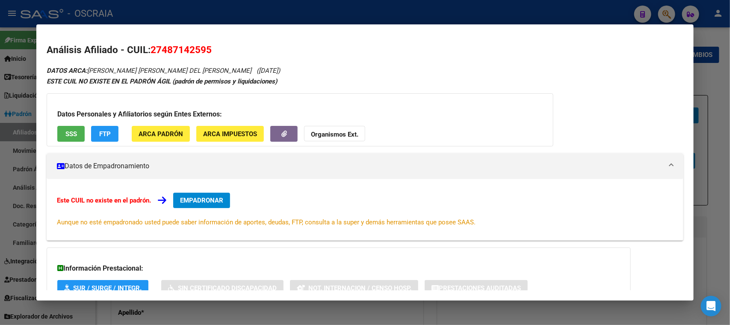
copy span "27487142595"
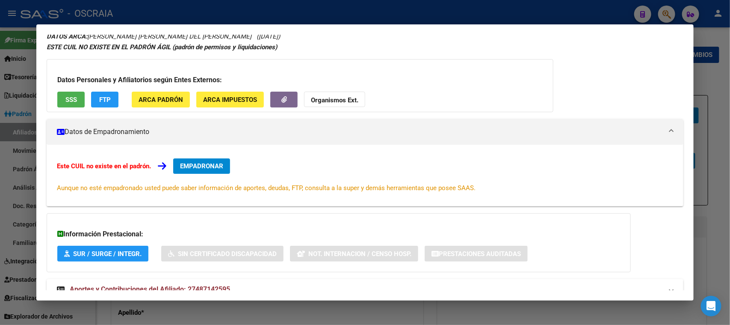
scroll to position [62, 0]
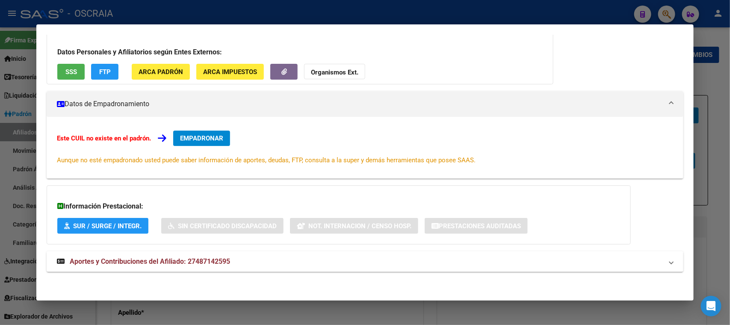
click at [210, 277] on div "DATOS ARCA: [PERSON_NAME] [PERSON_NAME] DEL [PERSON_NAME] ([DATE]) ESTE CUIL NO…" at bounding box center [365, 142] width 636 height 278
click at [210, 260] on span "Aportes y Contribuciones del Afiliado: 27487142595" at bounding box center [150, 261] width 160 height 8
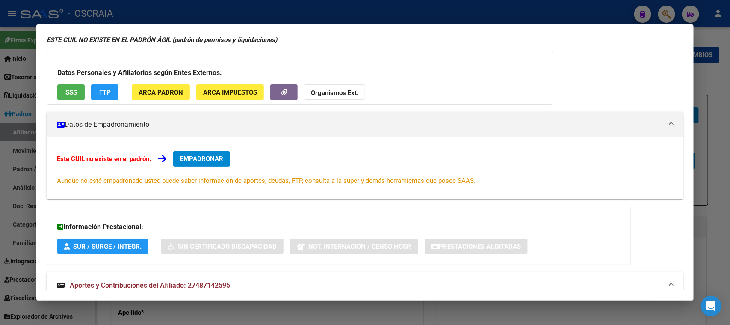
scroll to position [0, 0]
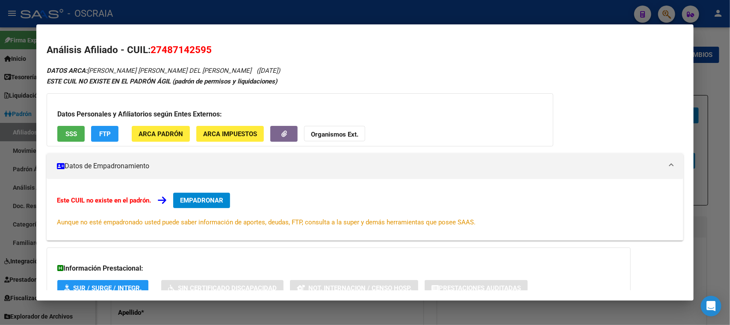
click at [177, 46] on span "27487142595" at bounding box center [181, 49] width 61 height 11
copy span "27487142595"
click at [76, 131] on span "SSS" at bounding box center [71, 134] width 12 height 8
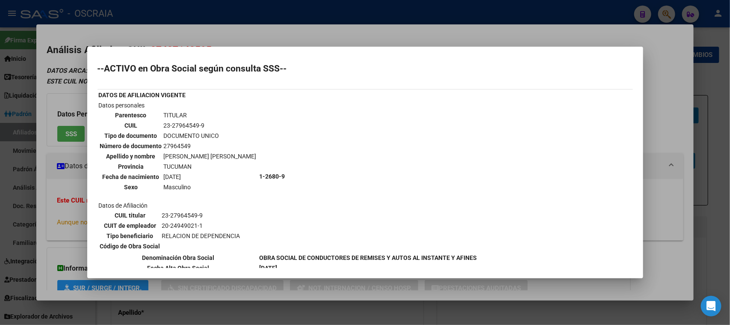
click at [287, 38] on div at bounding box center [365, 162] width 730 height 325
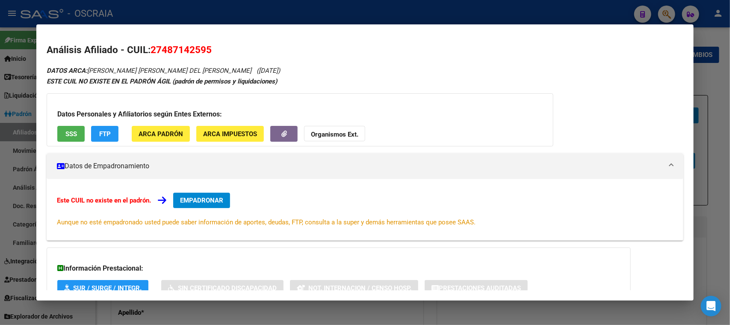
click at [190, 46] on span "27487142595" at bounding box center [181, 49] width 61 height 11
click at [219, 45] on h2 "Análisis Afiliado - CUIL: 27487142595" at bounding box center [365, 50] width 636 height 15
click at [222, 45] on h2 "Análisis Afiliado - CUIL: 27487142595" at bounding box center [365, 50] width 636 height 15
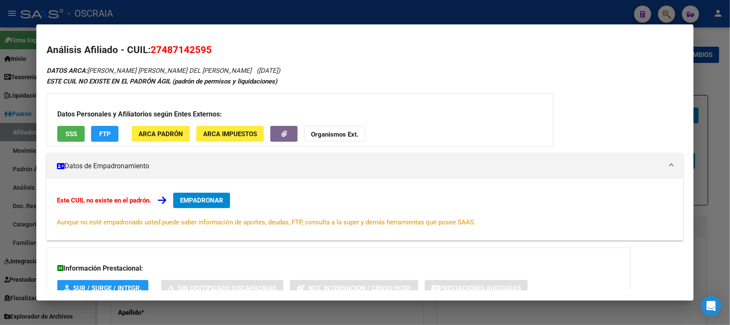
click at [189, 53] on span "27487142595" at bounding box center [181, 49] width 61 height 11
copy span "27487142595"
click at [256, 15] on div at bounding box center [365, 162] width 730 height 325
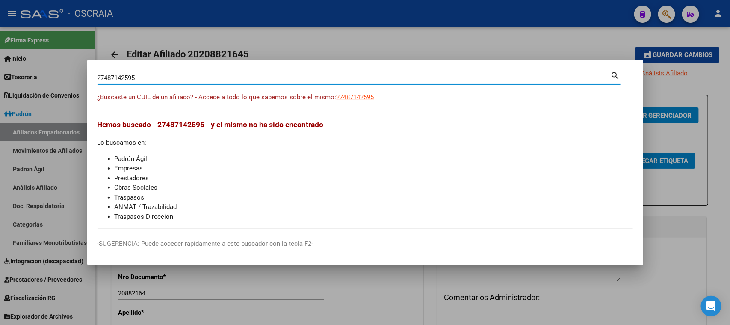
drag, startPoint x: 224, startPoint y: 78, endPoint x: 0, endPoint y: 74, distance: 224.1
click at [0, 74] on div "27487142595 Buscar (apellido, dni, cuil, nro traspaso, cuit, obra social) searc…" at bounding box center [365, 162] width 730 height 325
type input "20508145676"
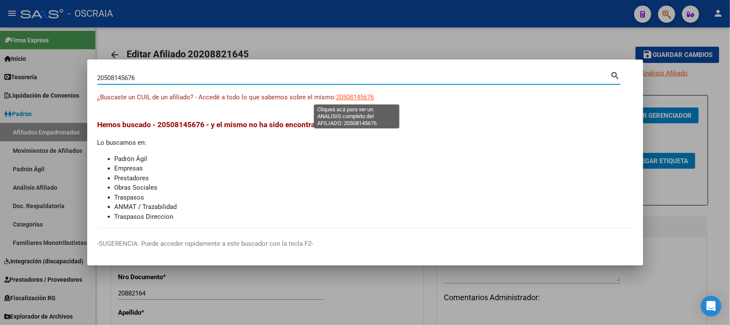
click at [362, 95] on span "20508145676" at bounding box center [355, 97] width 38 height 8
type textarea "20508145676"
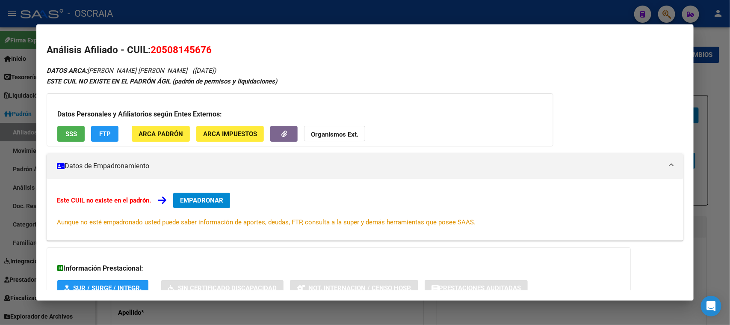
click at [207, 50] on span "20508145676" at bounding box center [181, 49] width 61 height 11
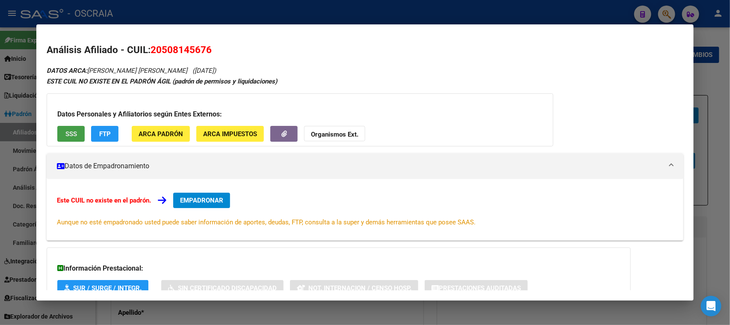
click at [64, 133] on button "SSS" at bounding box center [70, 134] width 27 height 16
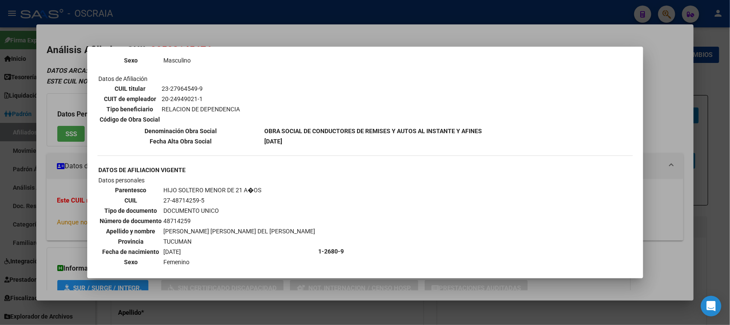
scroll to position [694, 0]
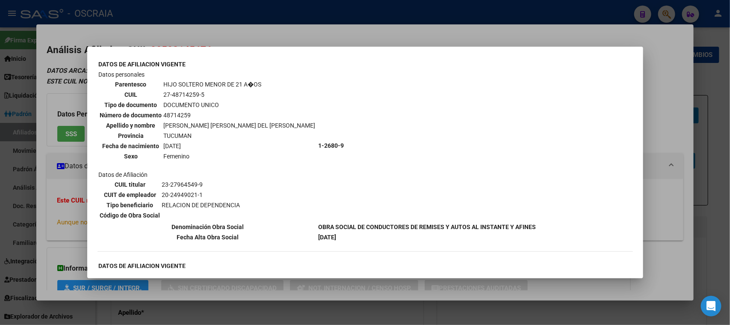
click at [203, 121] on td "[PERSON_NAME] [PERSON_NAME] DEL [PERSON_NAME]" at bounding box center [239, 125] width 153 height 9
click at [180, 90] on td "27-48714259-5" at bounding box center [239, 94] width 153 height 9
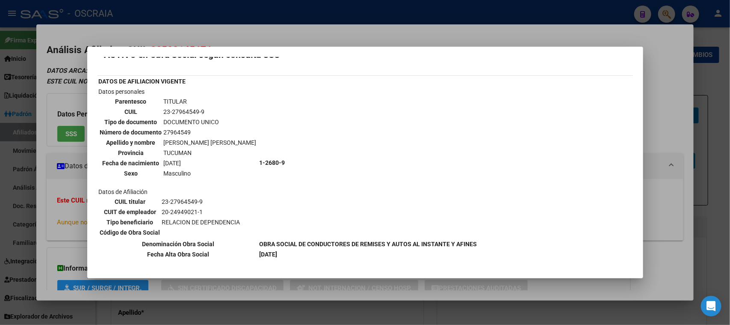
scroll to position [0, 0]
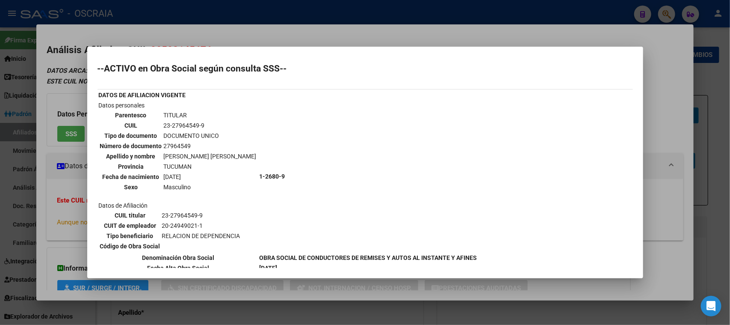
click at [184, 124] on td "23-27964549-9" at bounding box center [210, 125] width 94 height 9
click at [207, 38] on div at bounding box center [365, 162] width 730 height 325
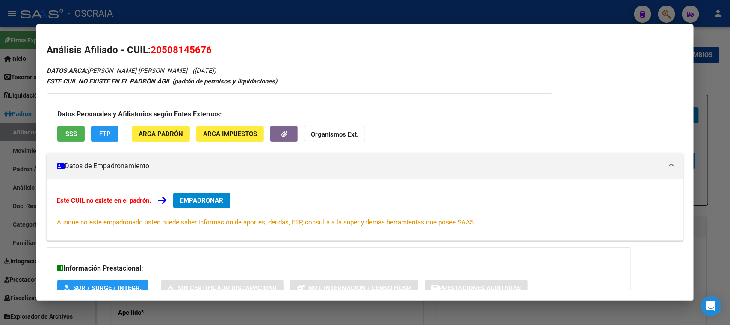
click at [188, 9] on div at bounding box center [365, 162] width 730 height 325
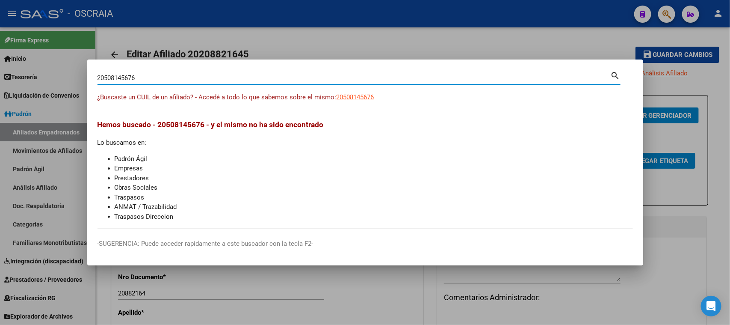
drag, startPoint x: 172, startPoint y: 75, endPoint x: 0, endPoint y: 83, distance: 172.5
click at [0, 83] on div "20508145676 Buscar (apellido, dni, cuil, nro traspaso, cuit, obra social) searc…" at bounding box center [365, 162] width 730 height 325
type input "20388374323"
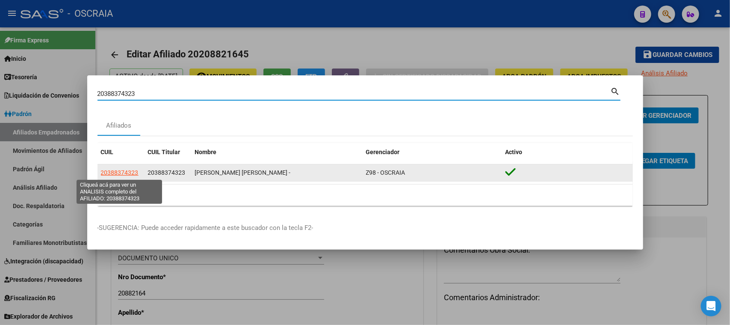
click at [118, 174] on span "20388374323" at bounding box center [120, 172] width 38 height 7
type textarea "20388374323"
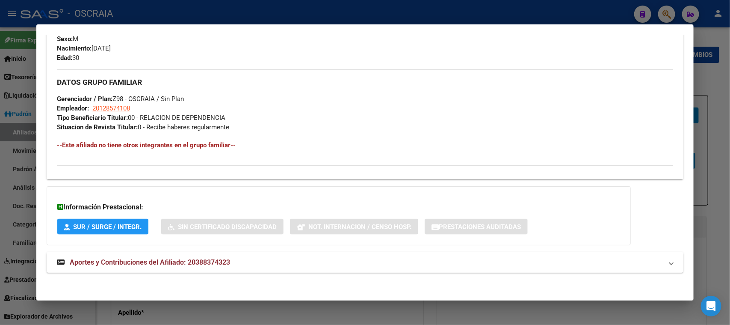
click at [204, 254] on mat-expansion-panel-header "Aportes y Contribuciones del Afiliado: 20388374323" at bounding box center [365, 262] width 636 height 21
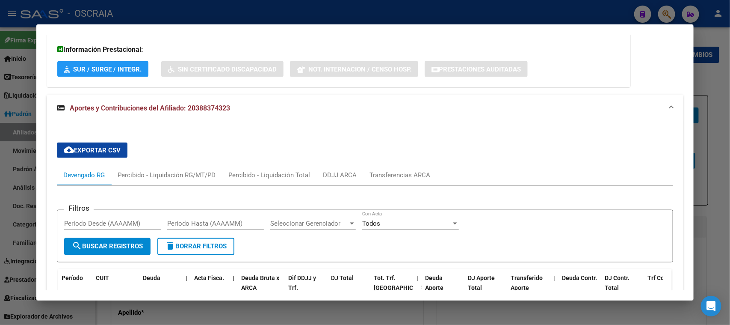
scroll to position [746, 0]
